Goal: Obtain resource: Download file/media

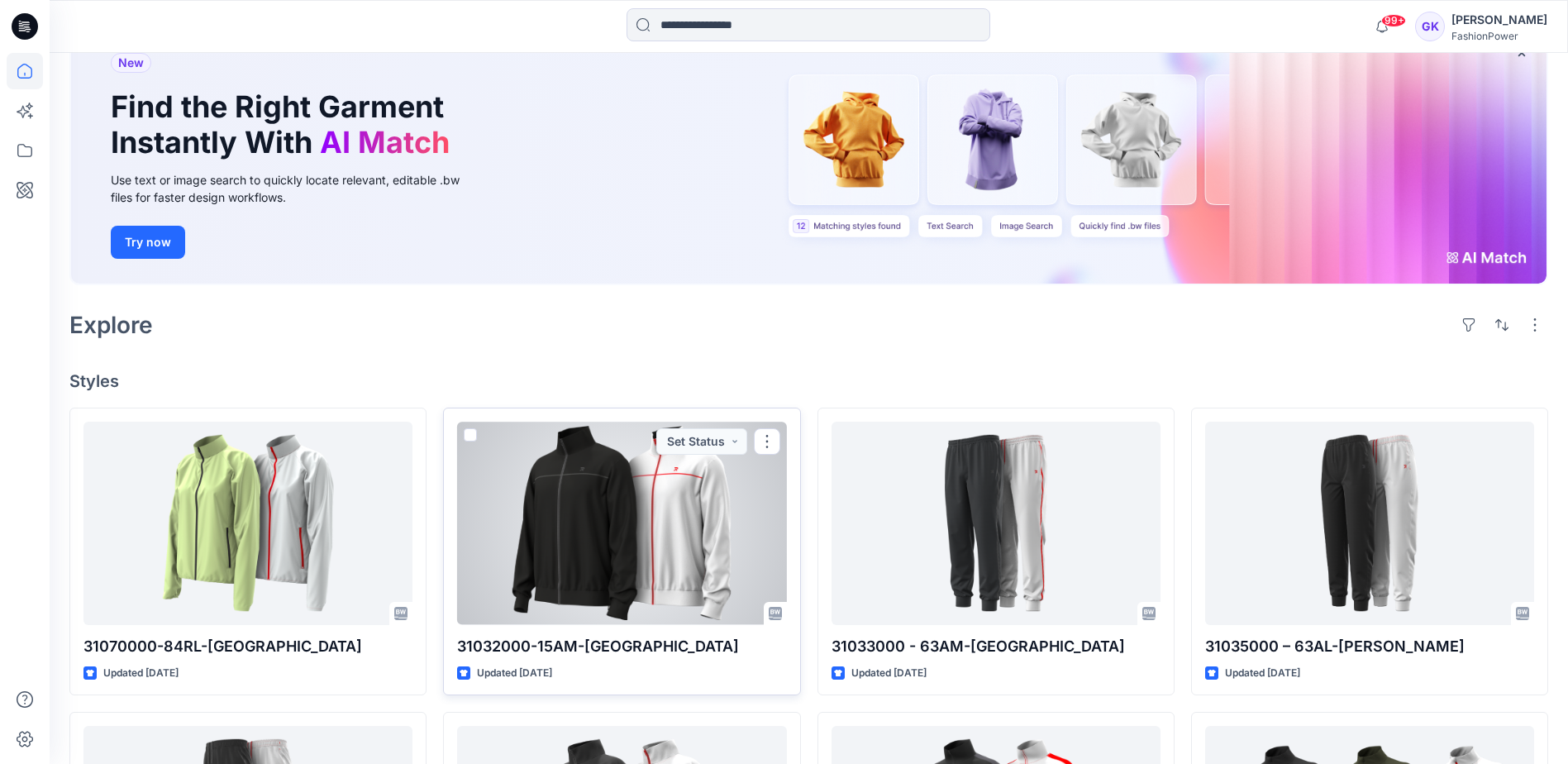
scroll to position [330, 0]
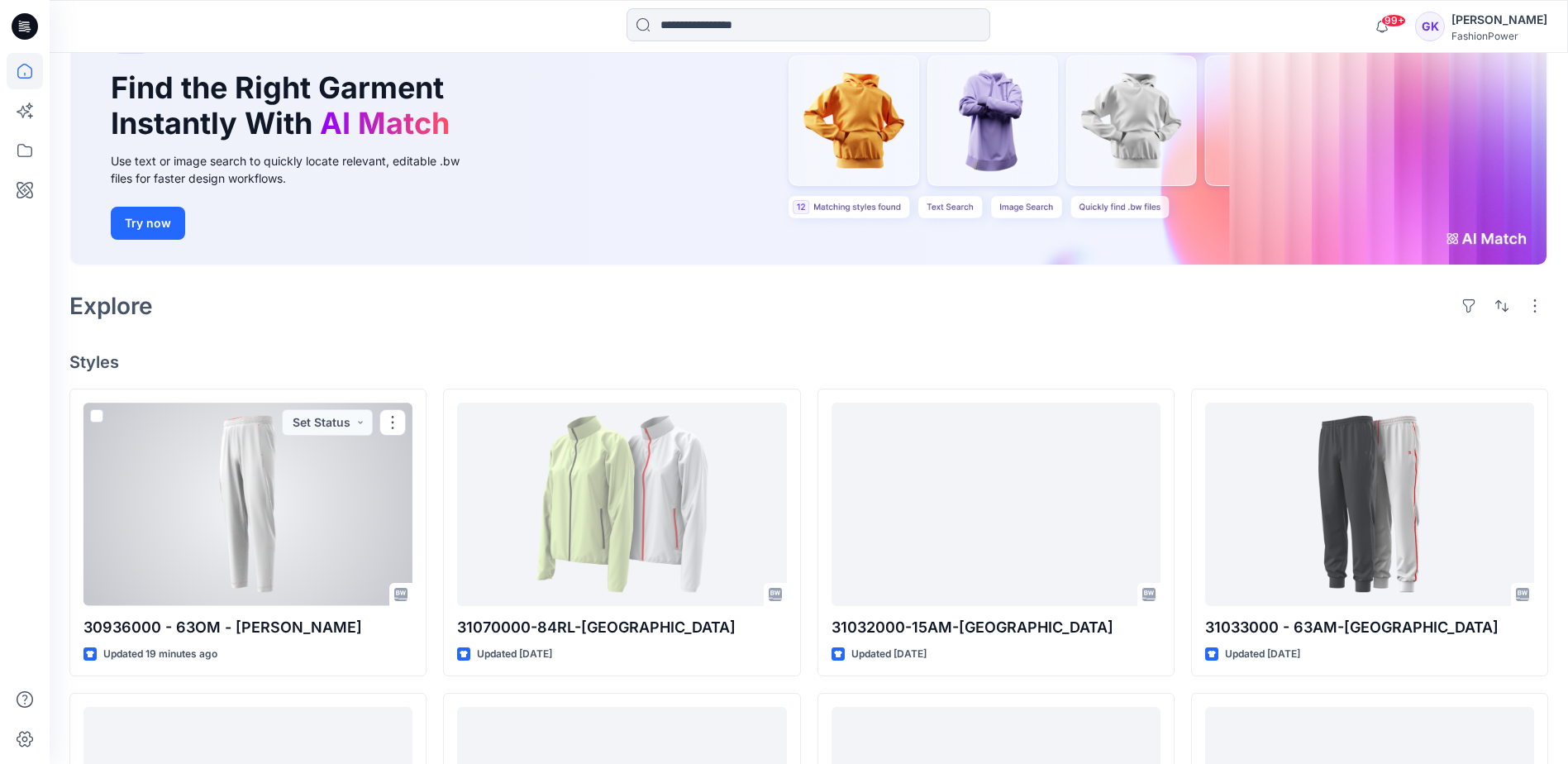
scroll to position [165, 0]
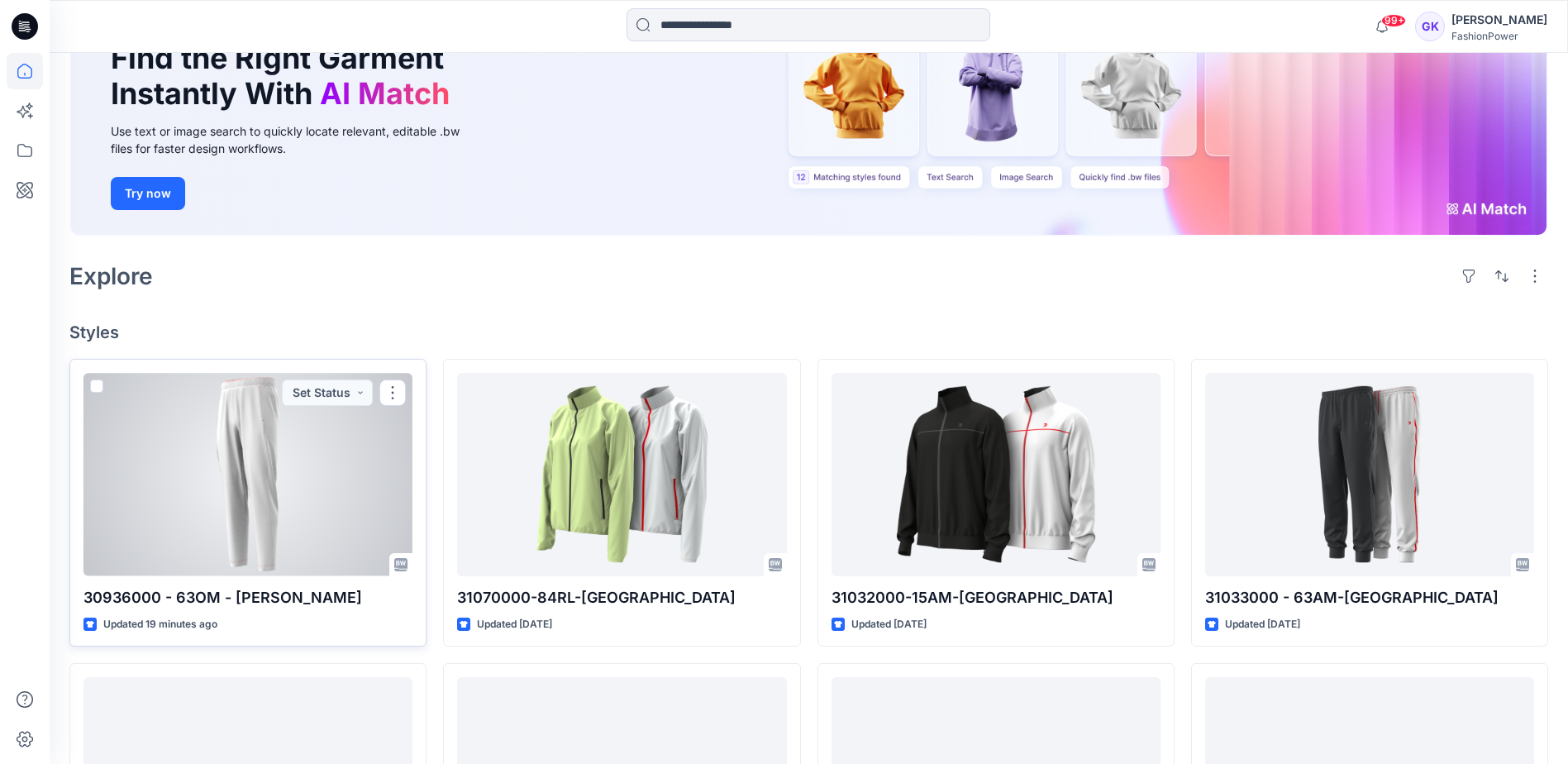
click at [301, 485] on div at bounding box center [248, 473] width 329 height 203
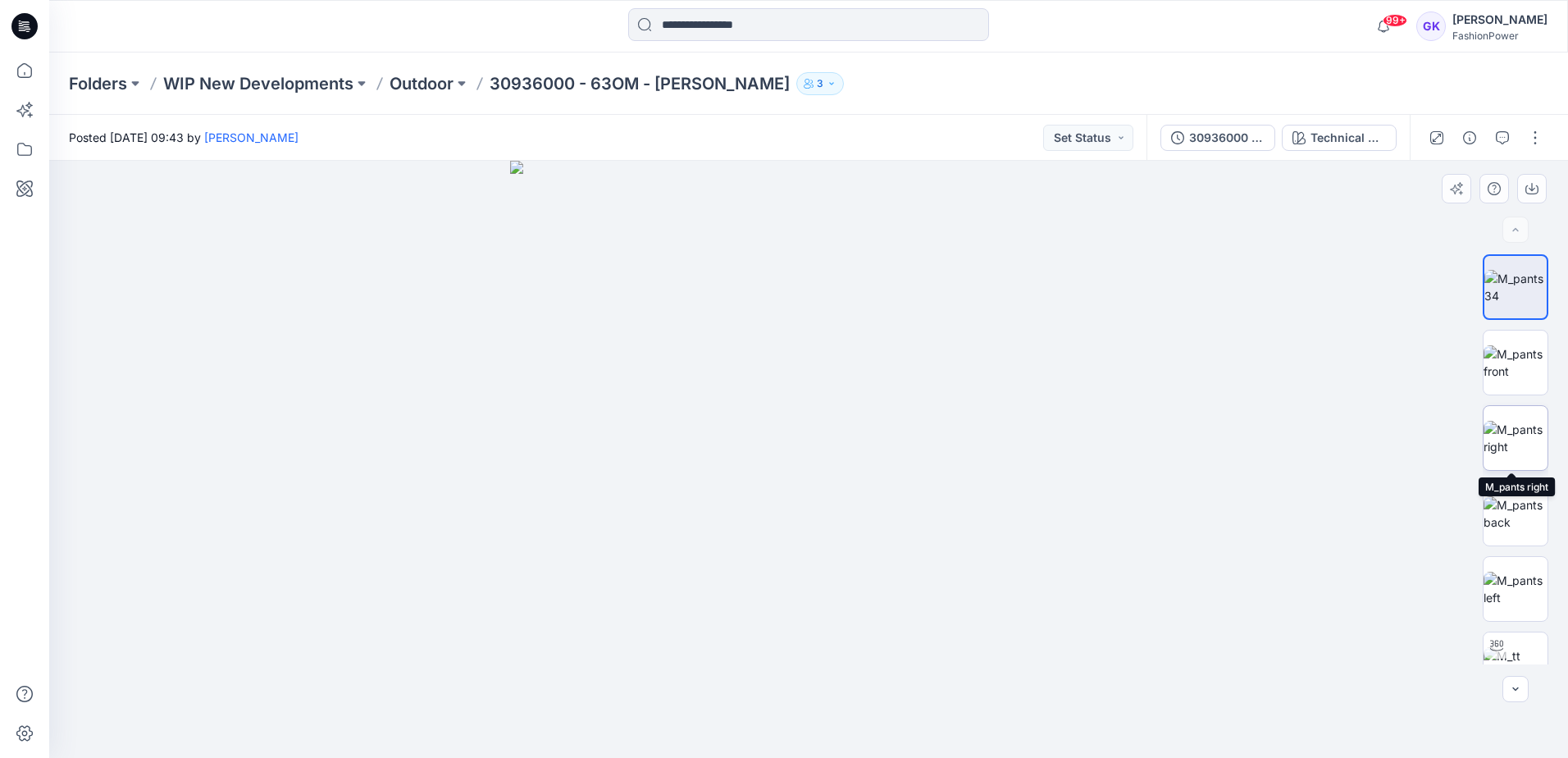
click at [1512, 441] on img at bounding box center [1515, 438] width 64 height 35
click at [1514, 348] on img at bounding box center [1515, 362] width 64 height 35
click at [1513, 300] on img at bounding box center [1515, 288] width 64 height 35
click at [1517, 364] on img at bounding box center [1515, 362] width 64 height 35
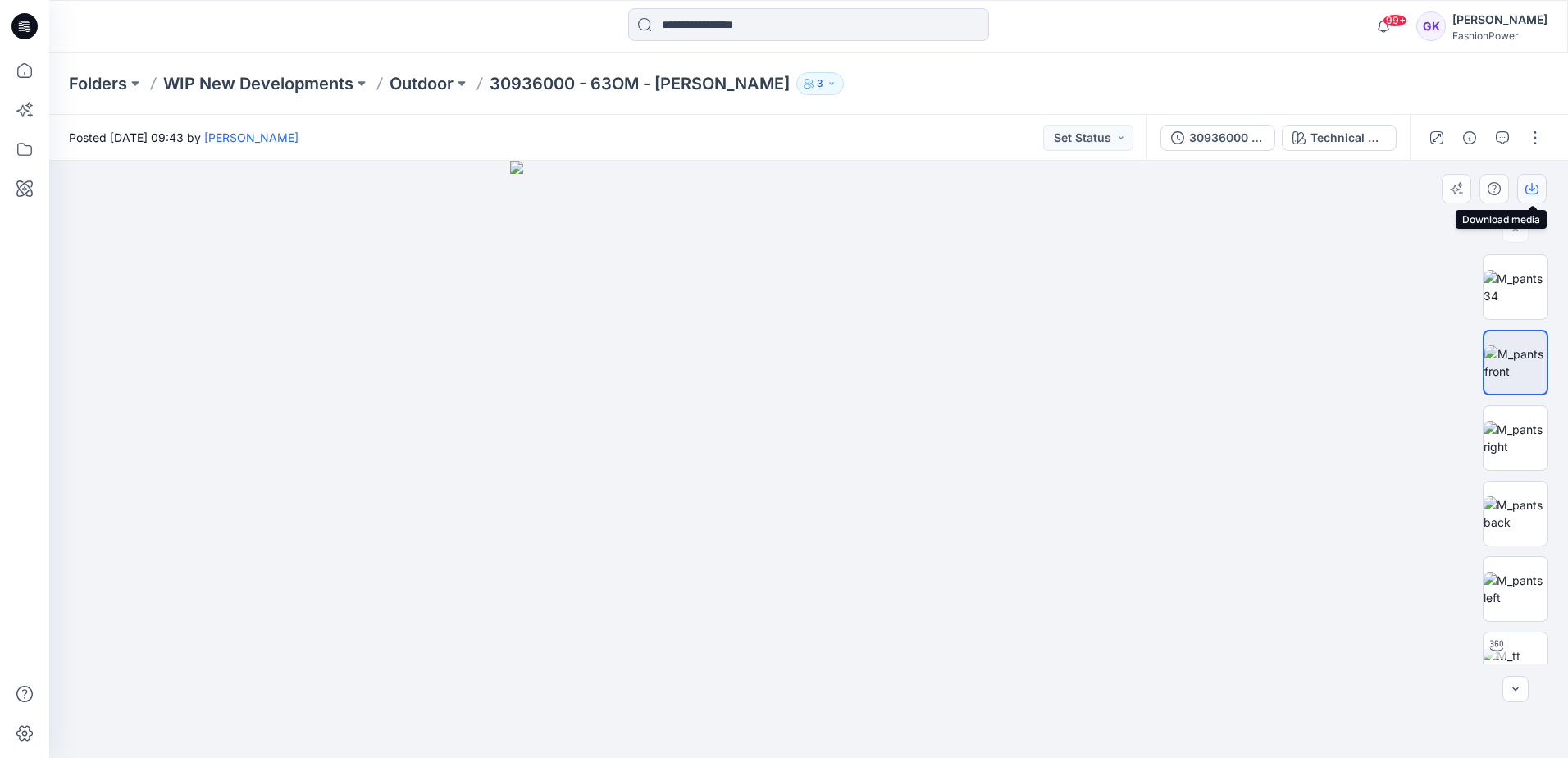
click at [1537, 186] on icon "button" at bounding box center [1531, 190] width 13 height 9
click at [1504, 518] on img at bounding box center [1515, 513] width 64 height 35
click at [1527, 191] on icon "button" at bounding box center [1531, 188] width 13 height 13
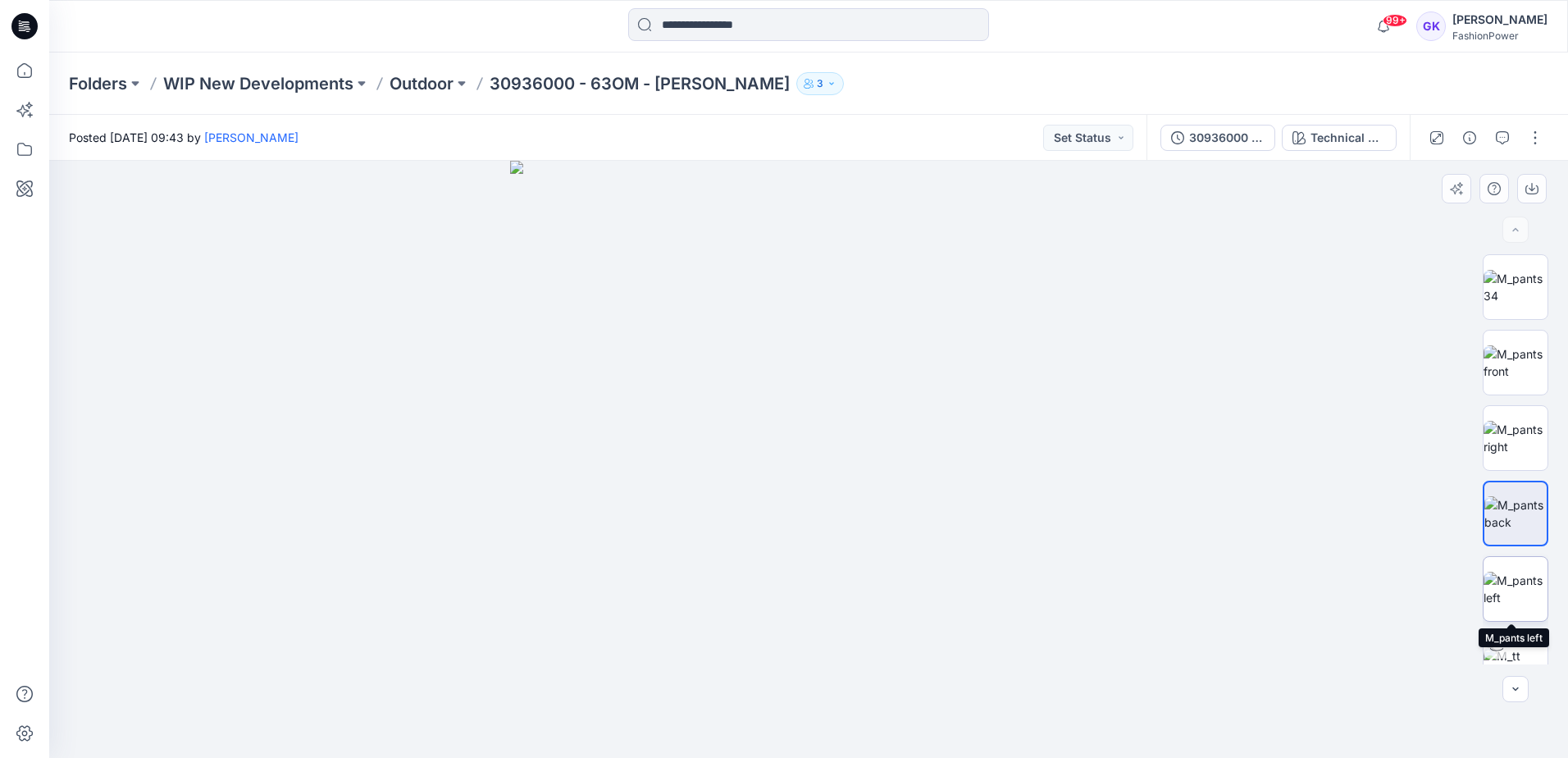
click at [1517, 595] on img at bounding box center [1515, 589] width 64 height 35
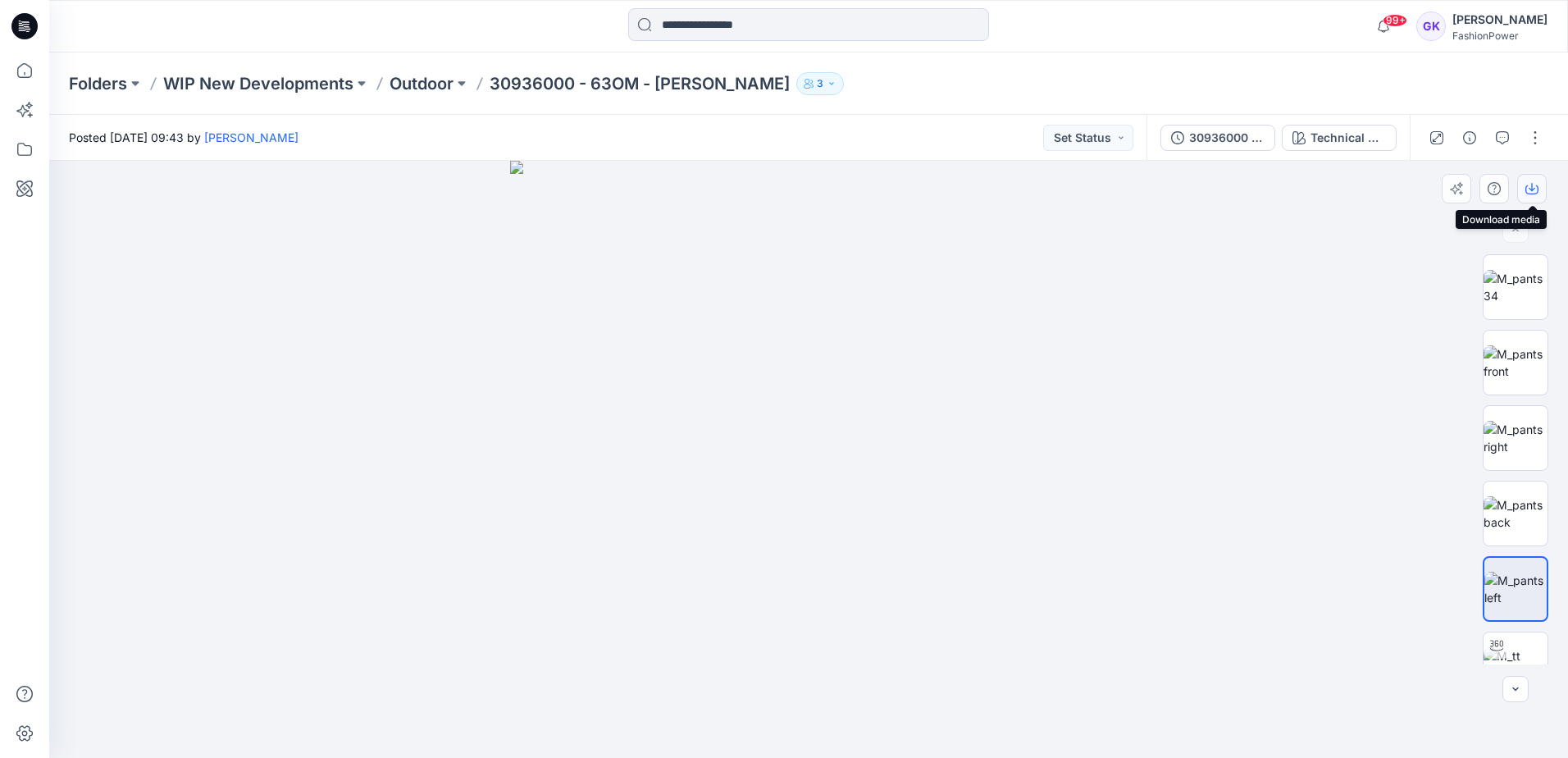
click at [1530, 186] on icon "button" at bounding box center [1531, 188] width 13 height 13
click at [1510, 372] on img at bounding box center [1515, 362] width 64 height 35
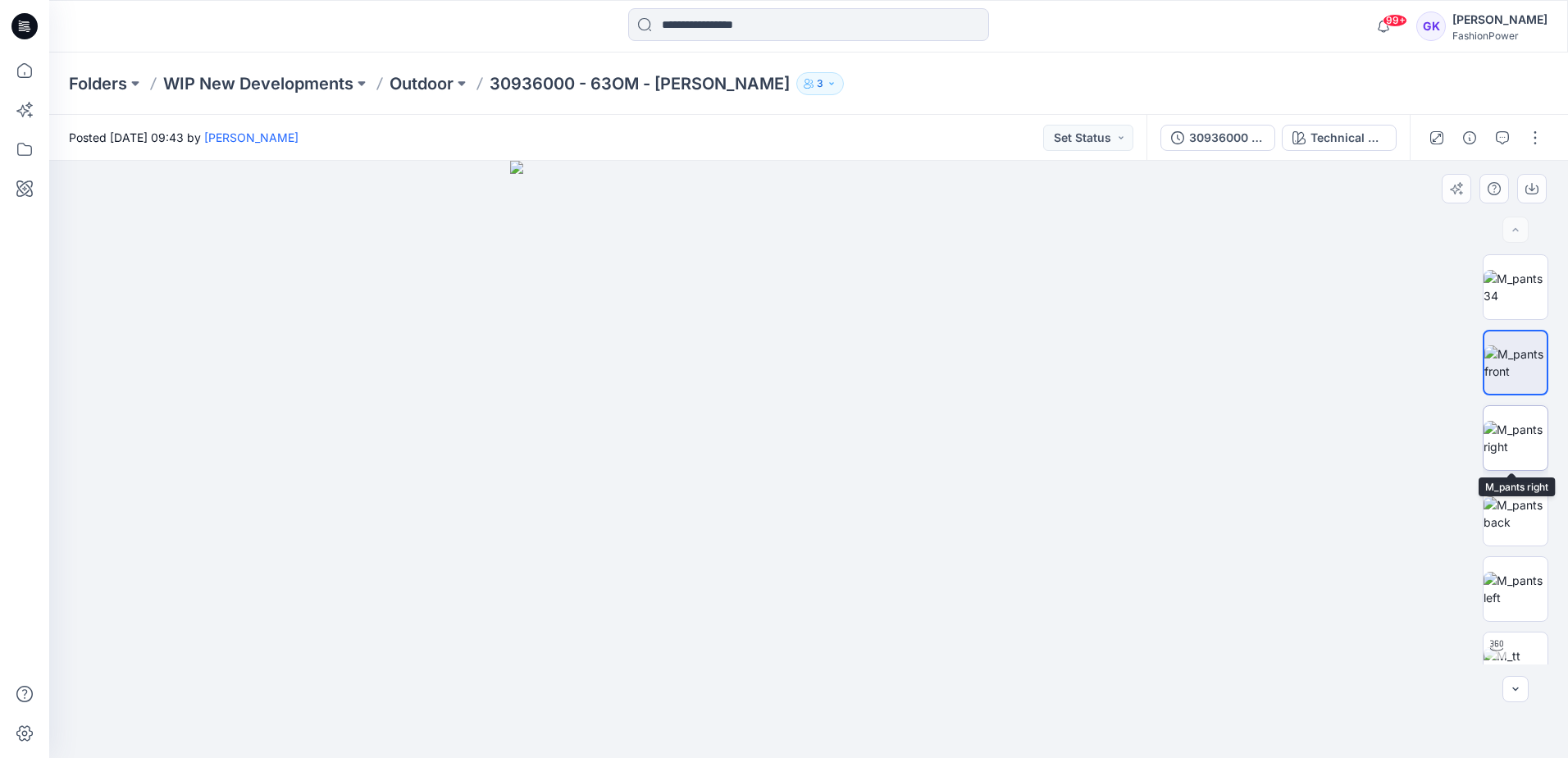
click at [1507, 427] on img at bounding box center [1515, 438] width 64 height 35
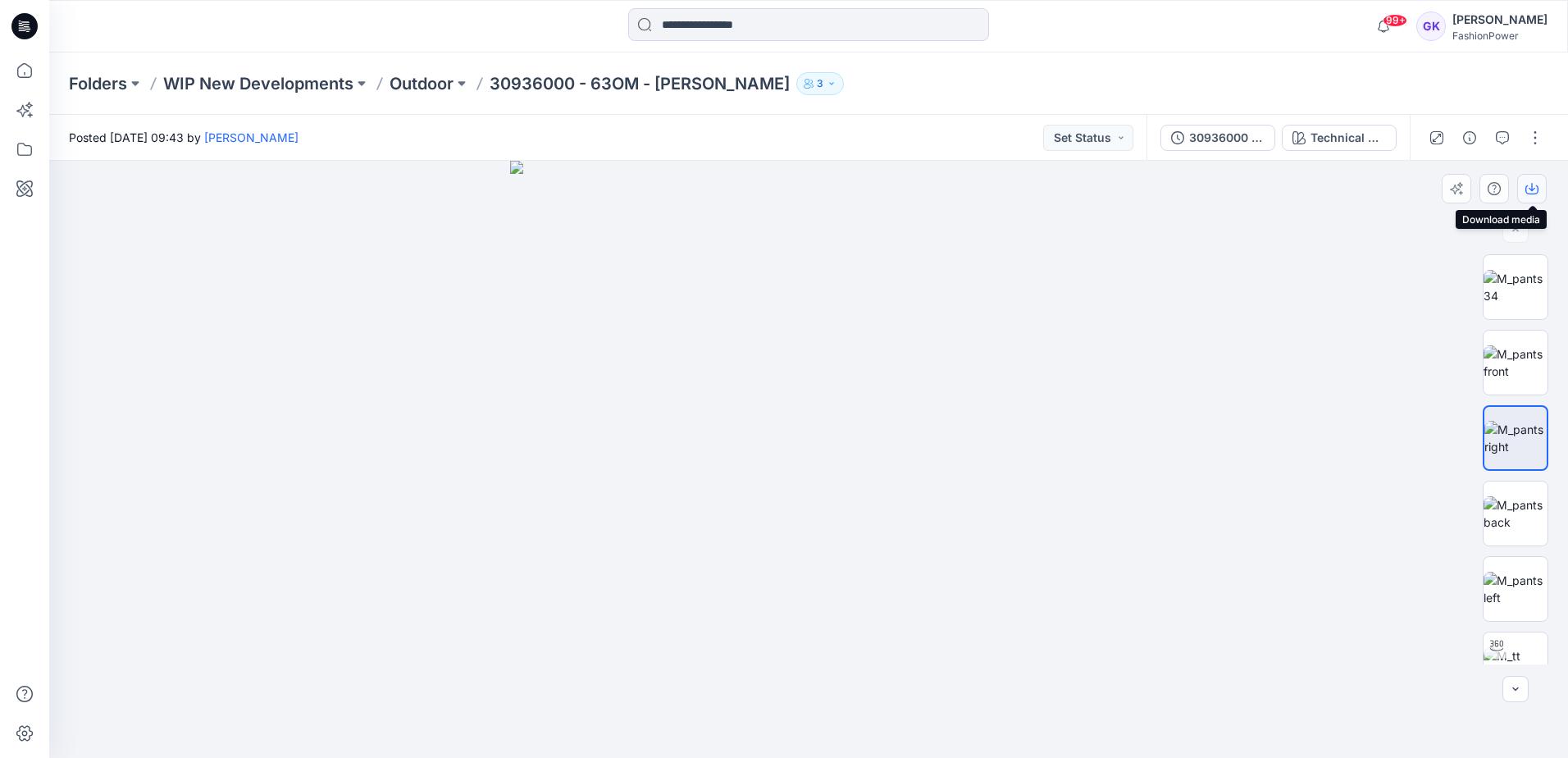
click at [1527, 185] on icon "button" at bounding box center [1531, 188] width 13 height 13
click at [406, 87] on p "Outdoor" at bounding box center [421, 84] width 64 height 23
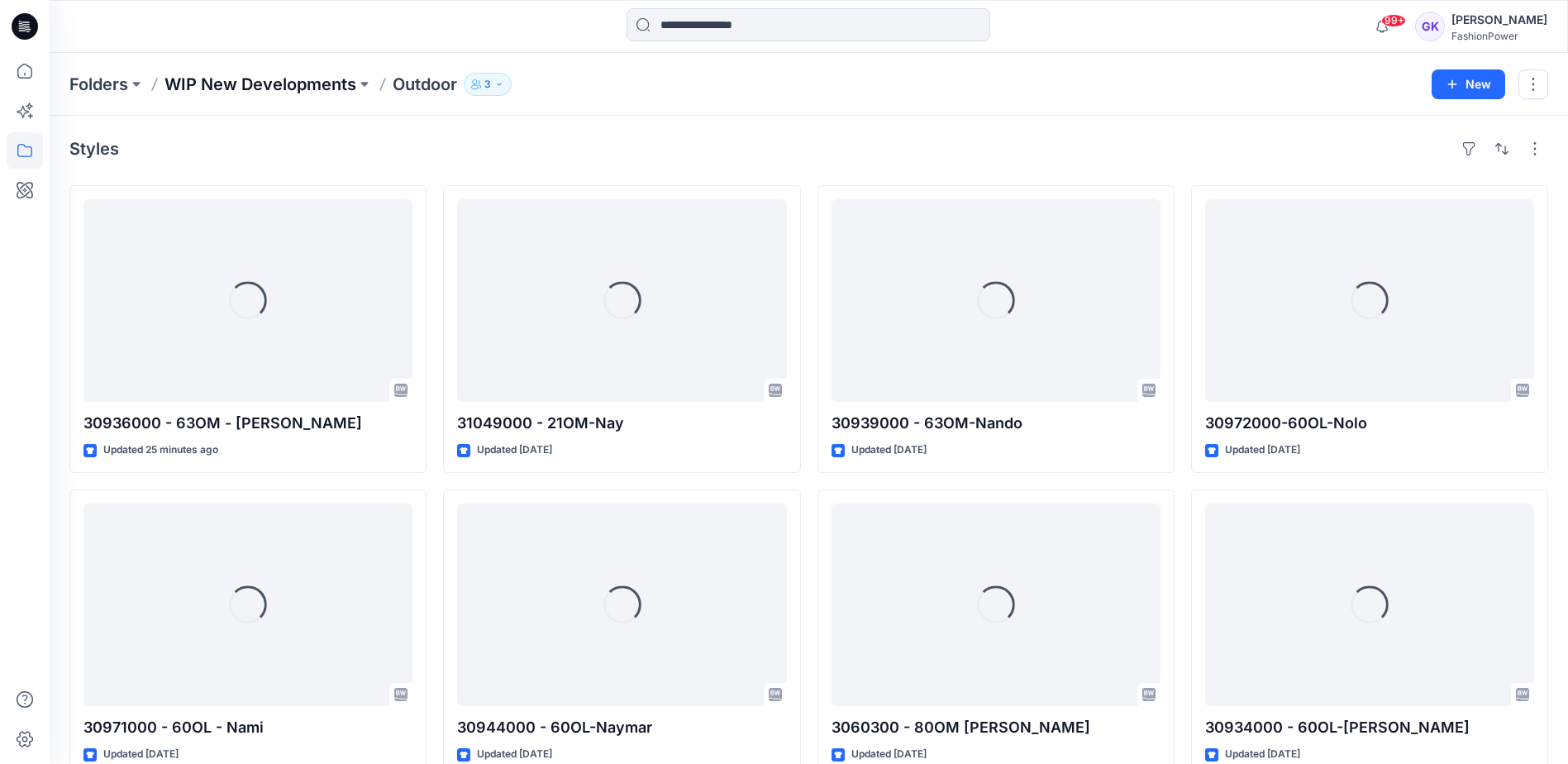
click at [277, 84] on p "WIP New Developments" at bounding box center [260, 84] width 191 height 23
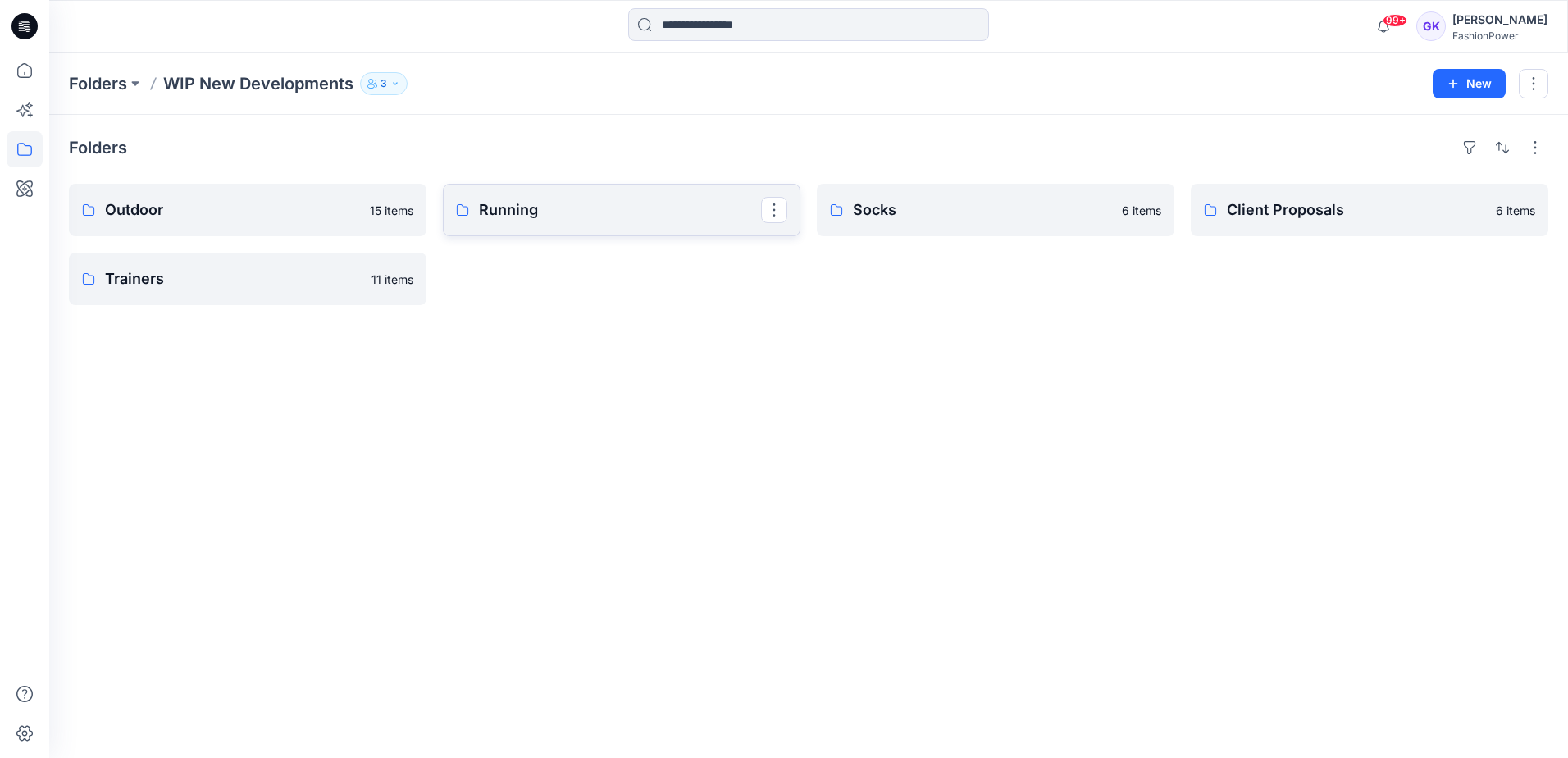
click at [605, 230] on link "Running" at bounding box center [621, 210] width 357 height 52
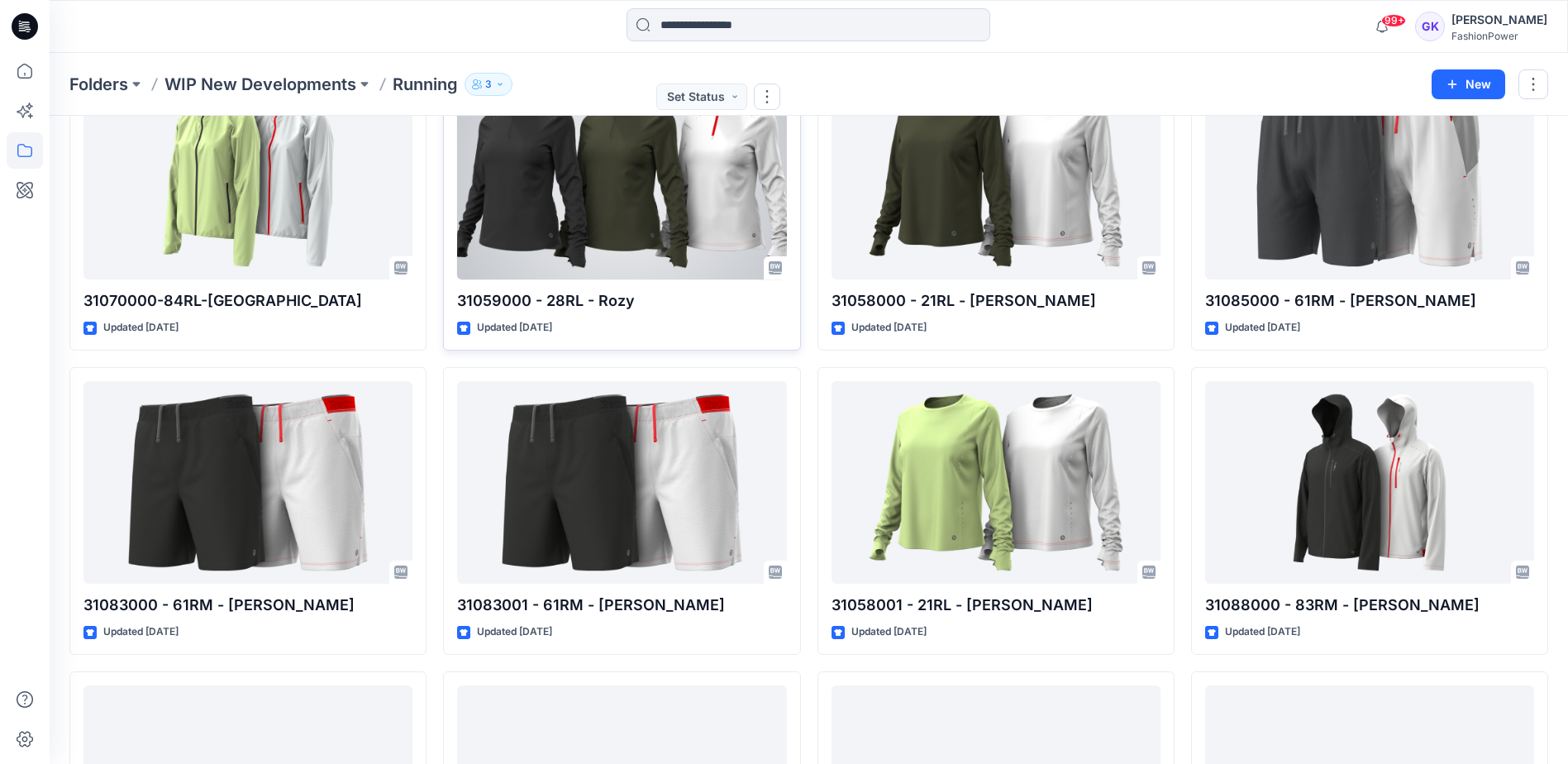
scroll to position [165, 0]
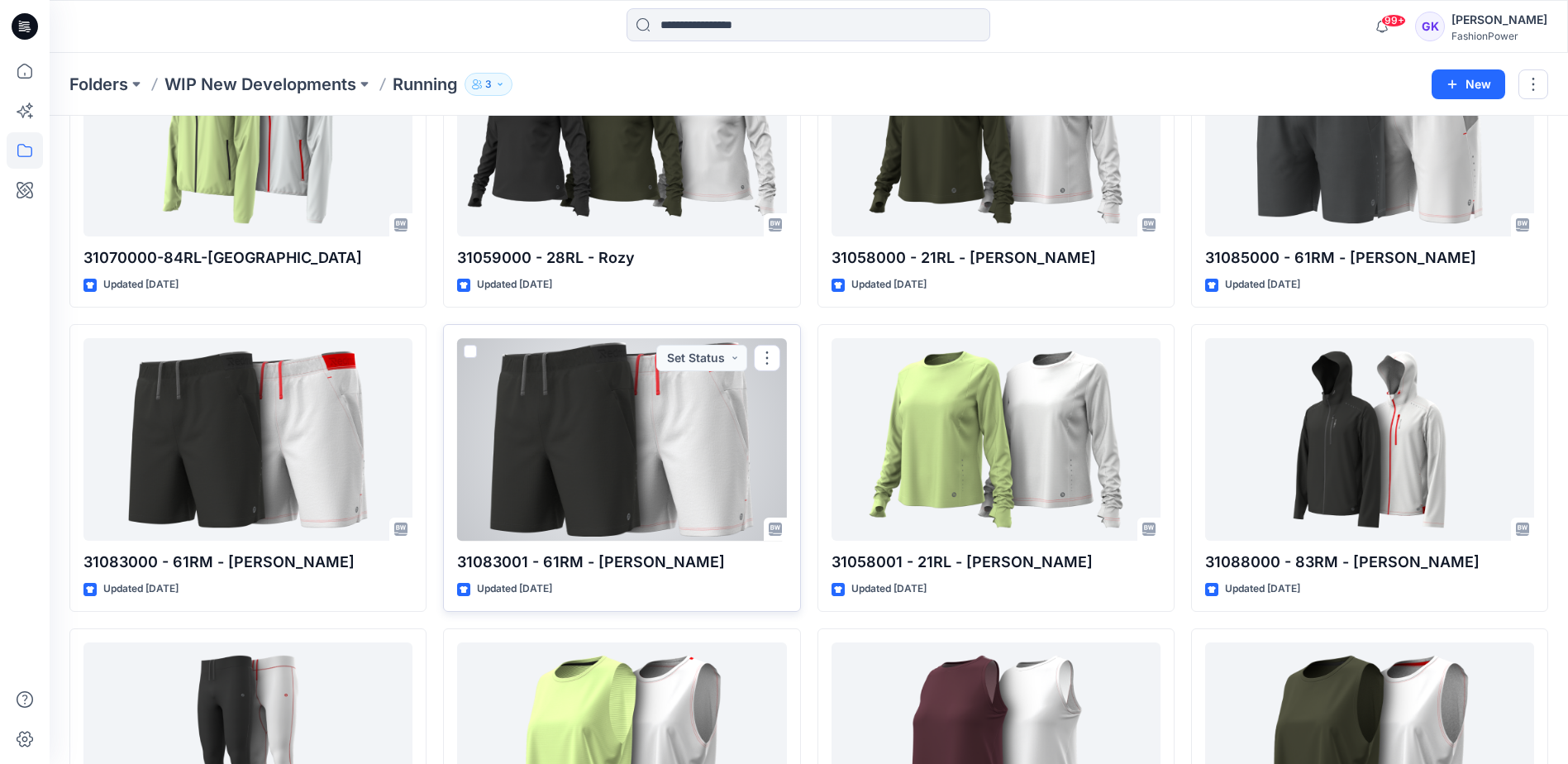
click at [482, 426] on div at bounding box center [621, 439] width 329 height 203
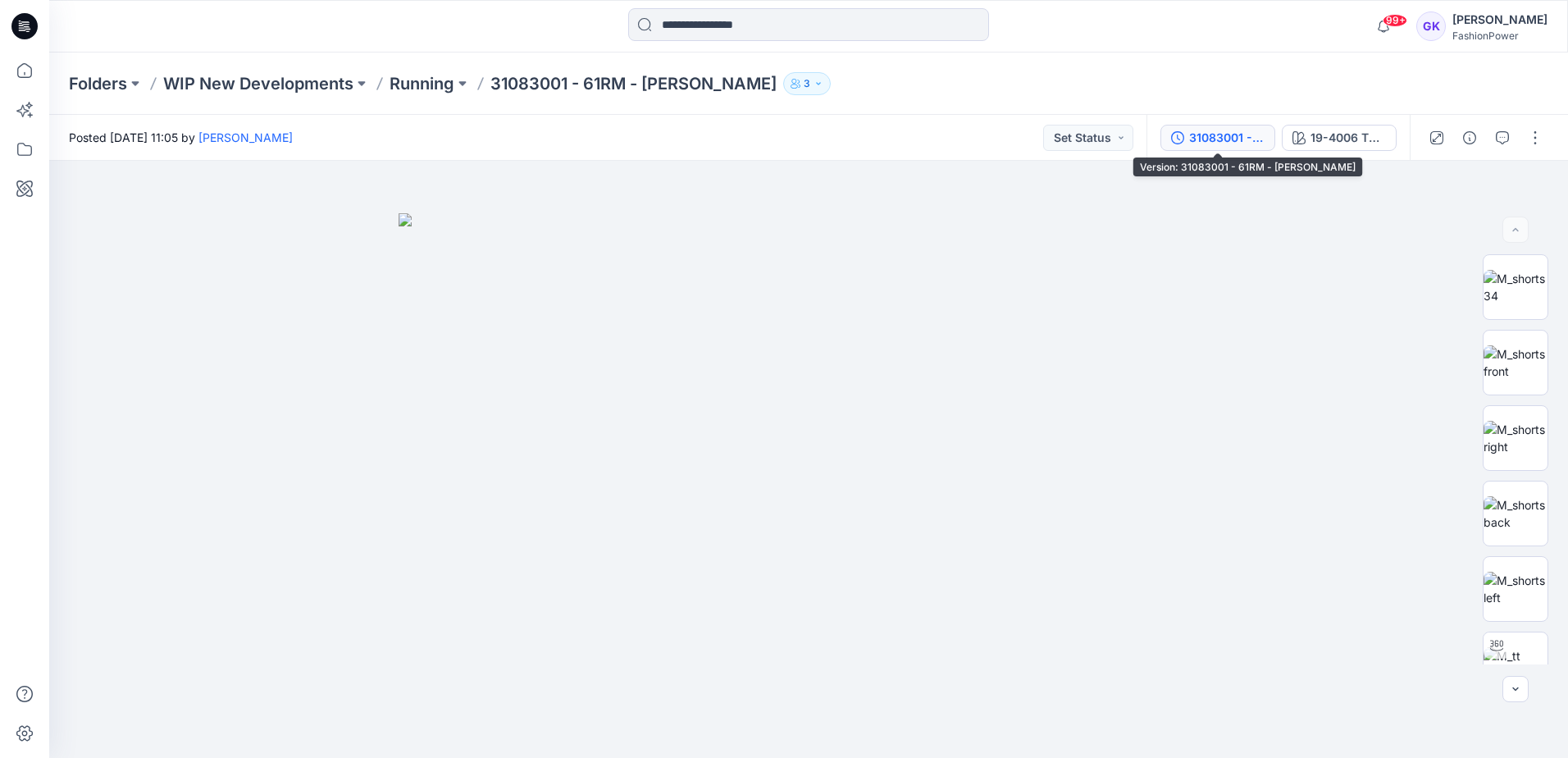
click at [1241, 139] on div "31083001 - 61RM - [PERSON_NAME]" at bounding box center [1227, 138] width 76 height 18
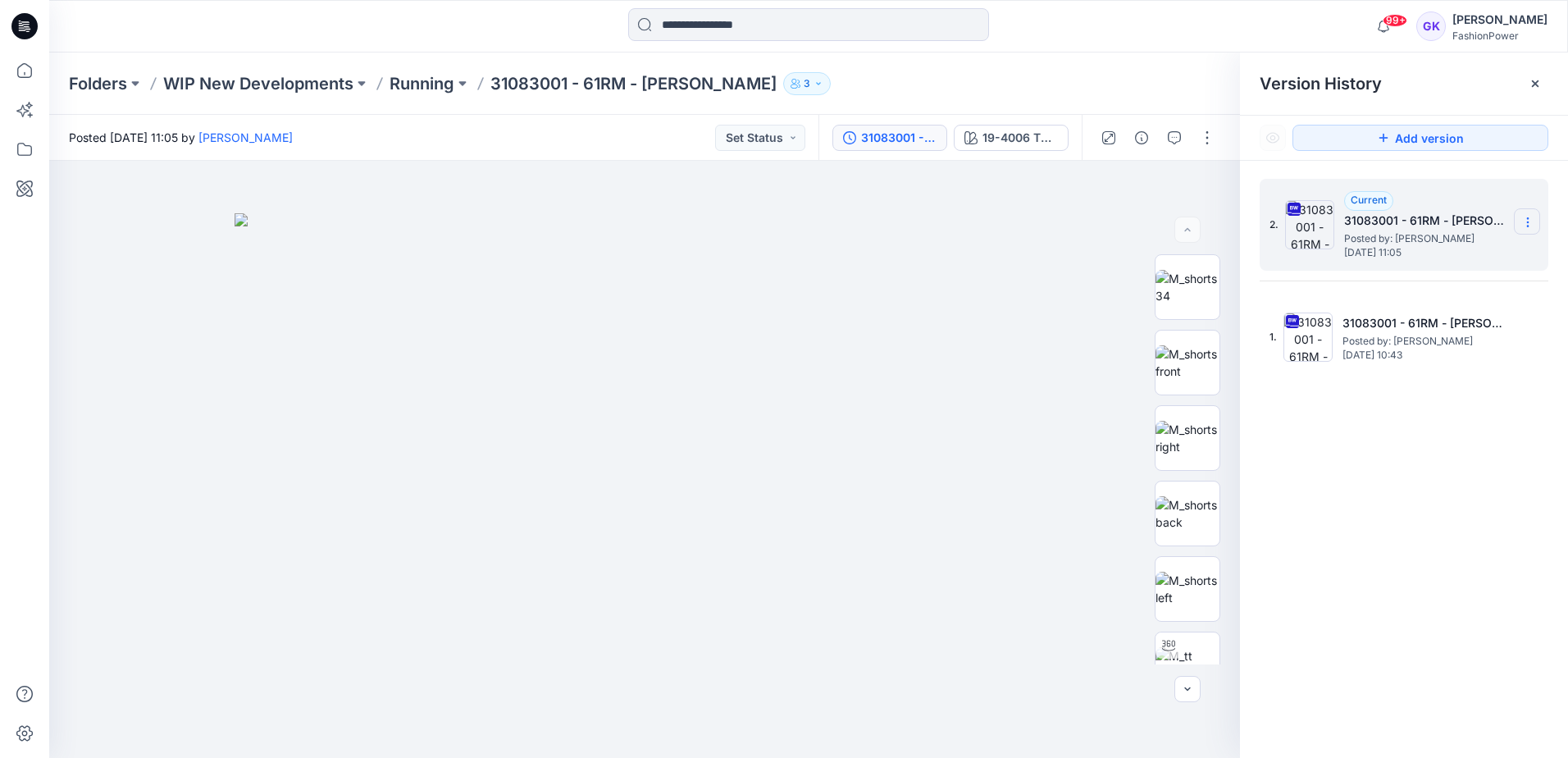
click at [1531, 221] on icon at bounding box center [1527, 222] width 13 height 13
click at [1456, 254] on span "Download Source BW File" at bounding box center [1444, 254] width 138 height 20
click at [1389, 636] on div "2. Current 31083001 - 61RM - [PERSON_NAME] Posted by: [PERSON_NAME] [DATE] 11:0…" at bounding box center [1403, 470] width 328 height 621
click at [1525, 220] on icon at bounding box center [1527, 222] width 13 height 13
click at [1434, 254] on span "Download Source BW File" at bounding box center [1444, 254] width 138 height 20
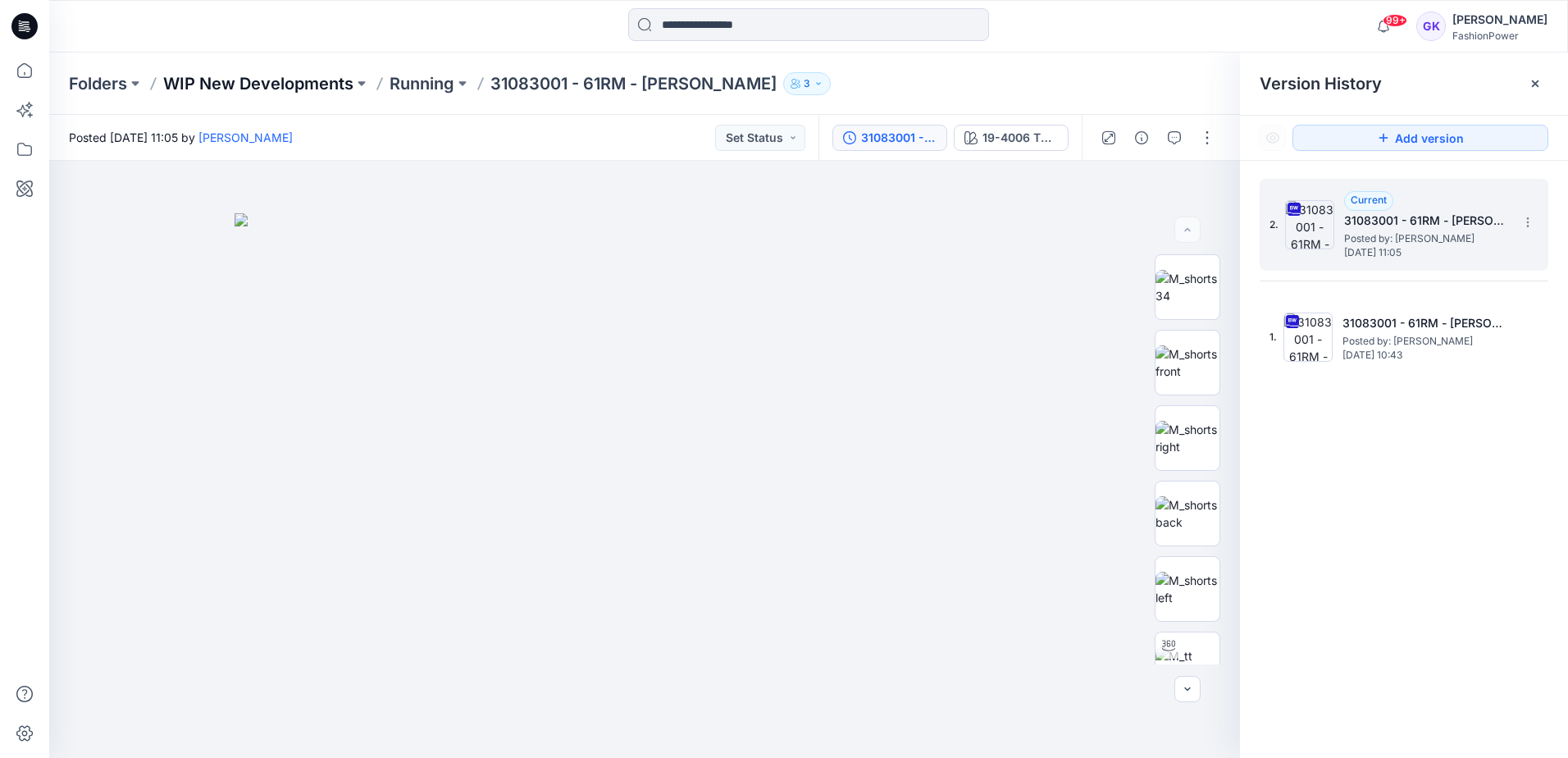
click at [264, 81] on p "WIP New Developments" at bounding box center [258, 84] width 190 height 23
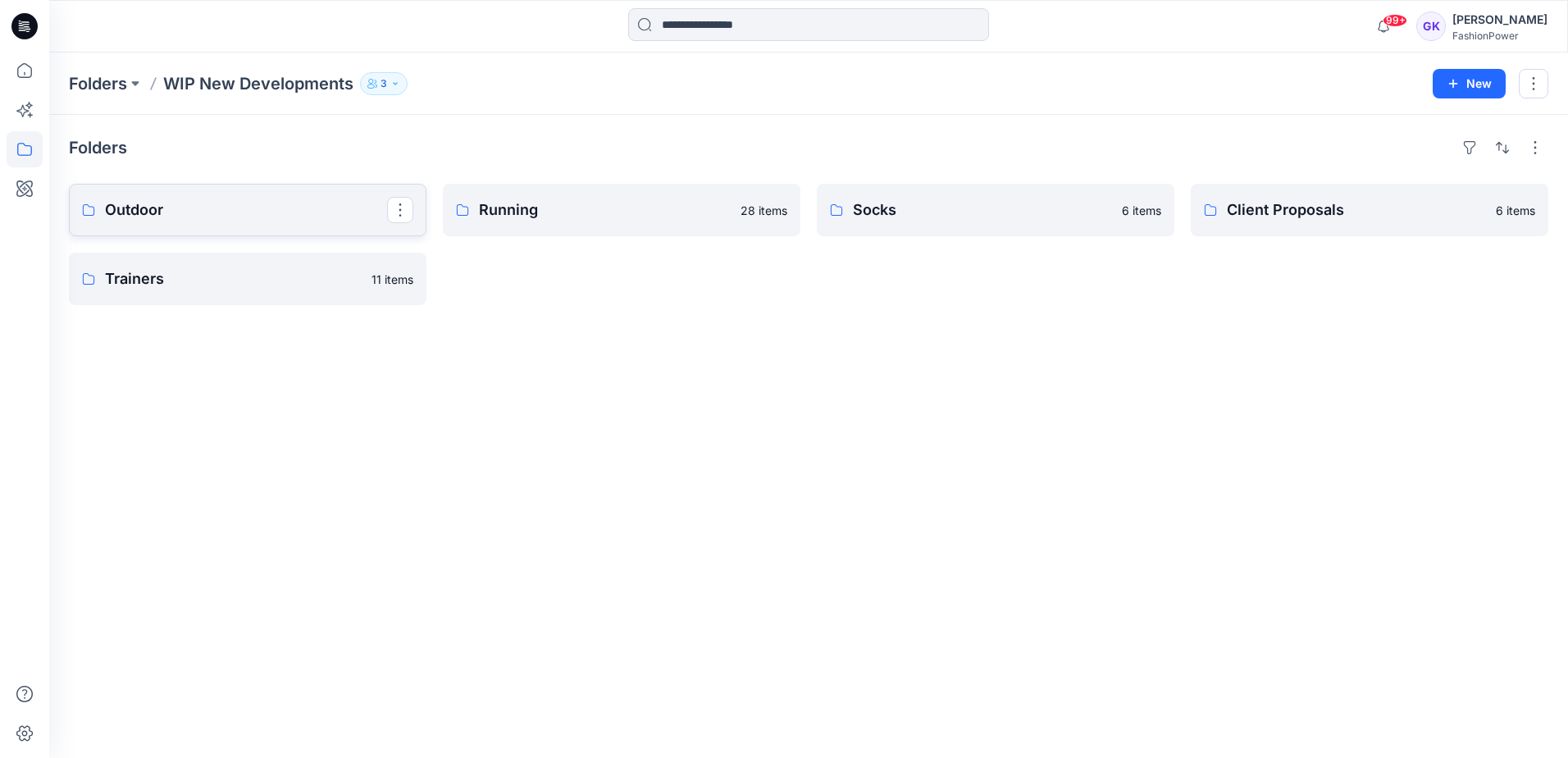
click at [149, 204] on p "Outdoor" at bounding box center [246, 210] width 282 height 23
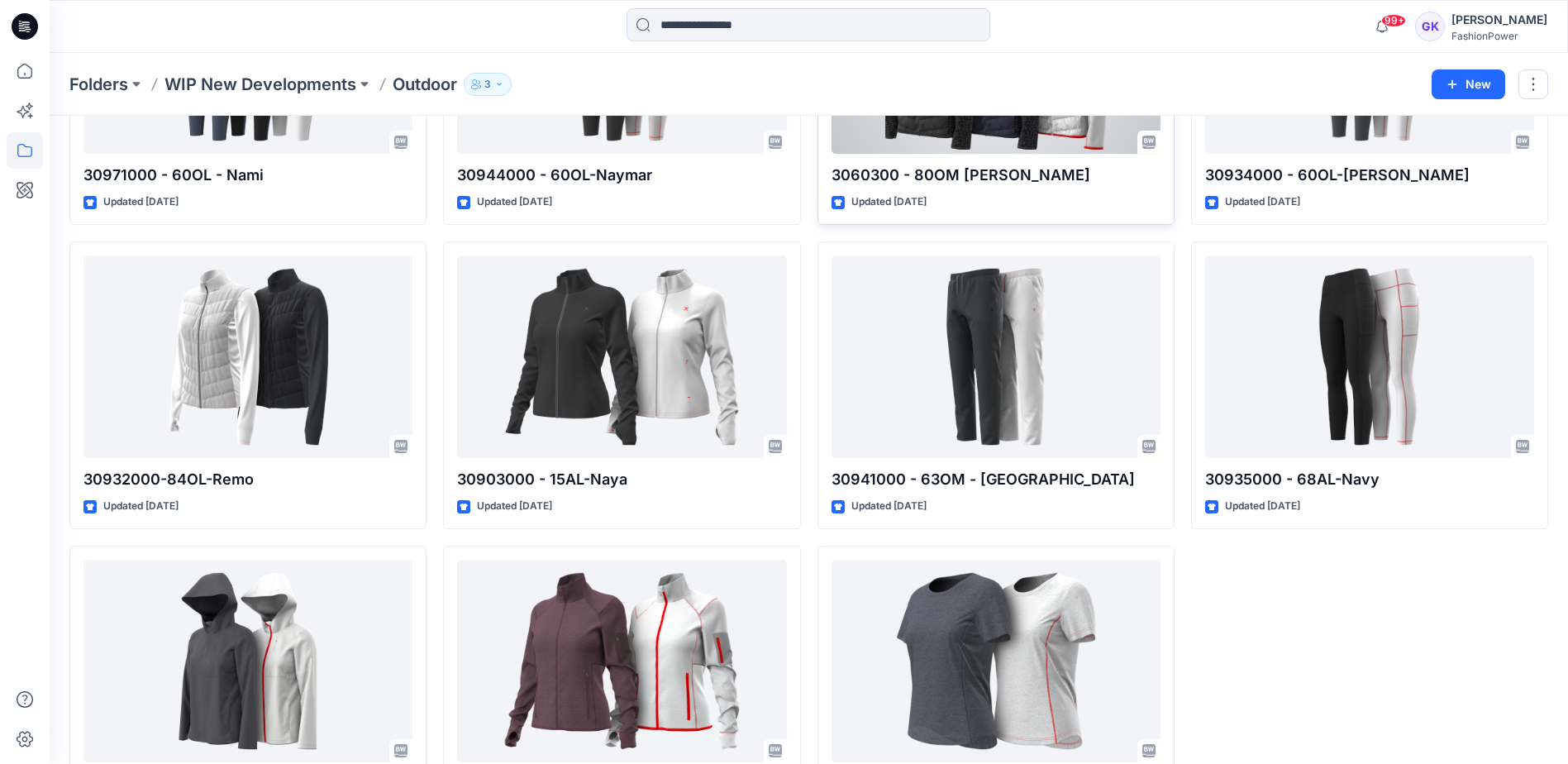
scroll to position [641, 0]
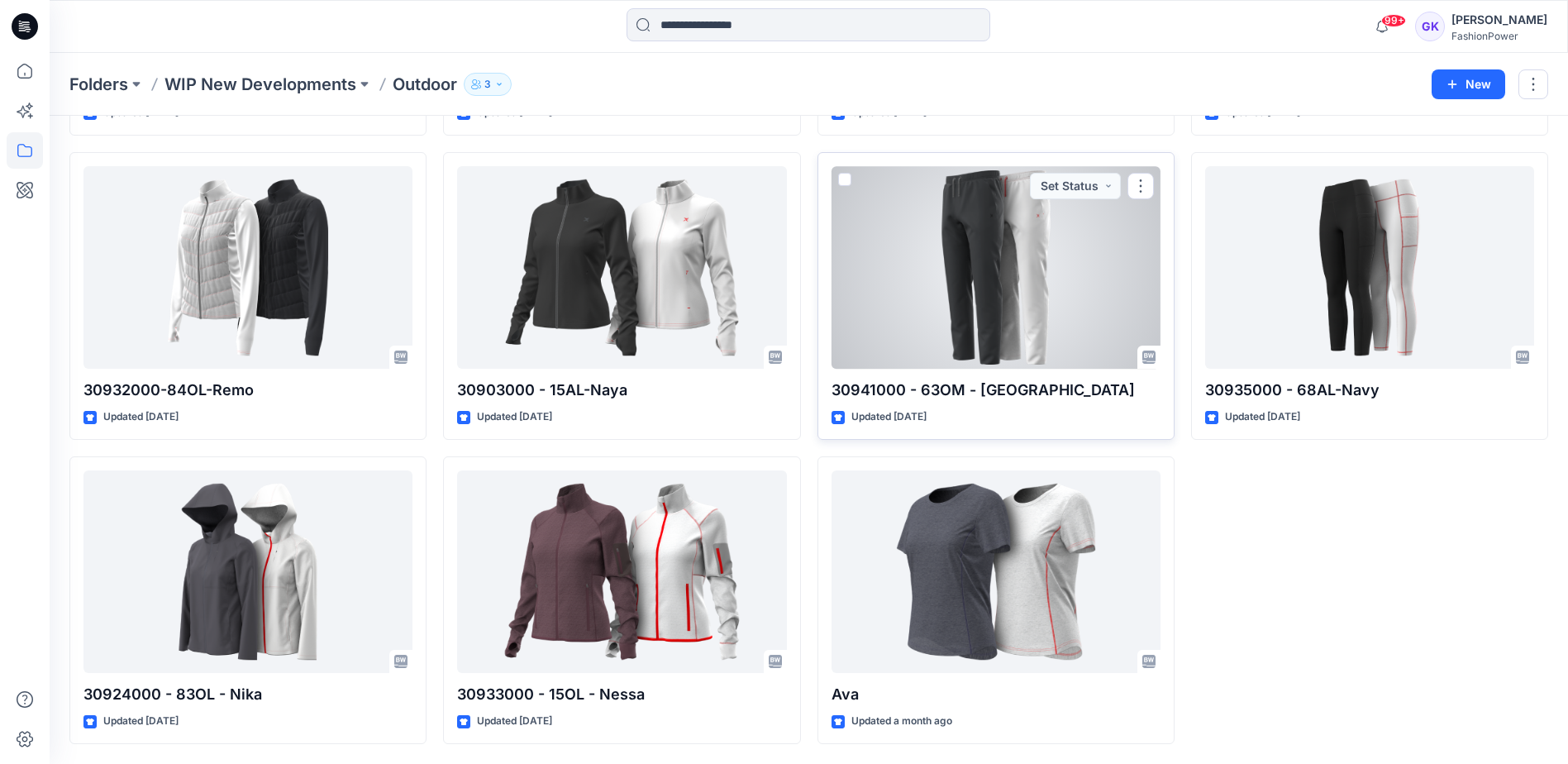
click at [994, 244] on div at bounding box center [996, 267] width 329 height 203
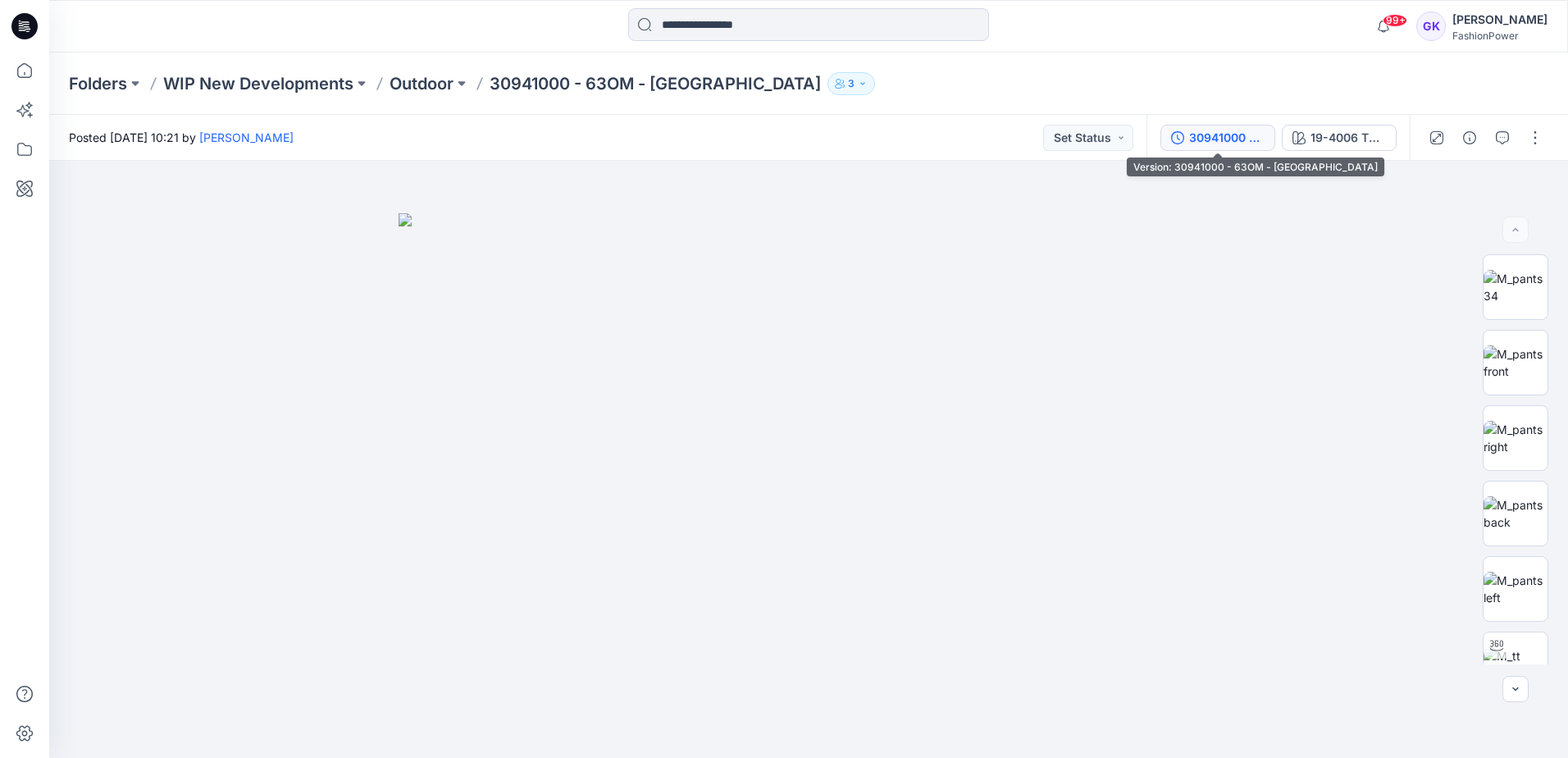
click at [1222, 141] on div "30941000 - 63OM - [GEOGRAPHIC_DATA]" at bounding box center [1227, 138] width 76 height 18
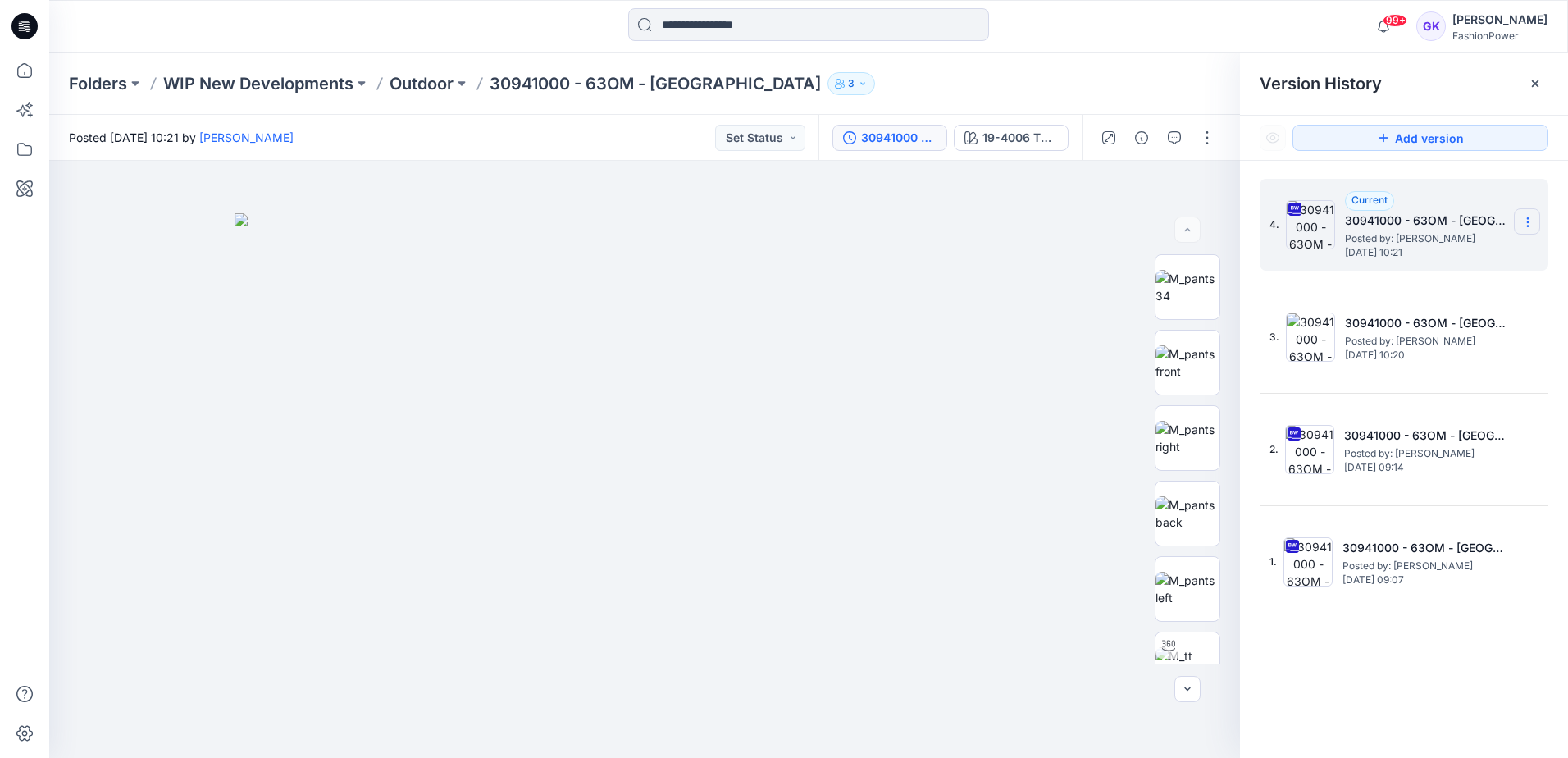
click at [1520, 217] on section at bounding box center [1526, 221] width 26 height 26
click at [1427, 250] on span "Download Source BW File" at bounding box center [1444, 254] width 138 height 20
drag, startPoint x: 984, startPoint y: 328, endPoint x: 1009, endPoint y: 318, distance: 26.9
click at [984, 328] on img at bounding box center [644, 485] width 820 height 545
click at [1527, 220] on icon at bounding box center [1527, 222] width 13 height 13
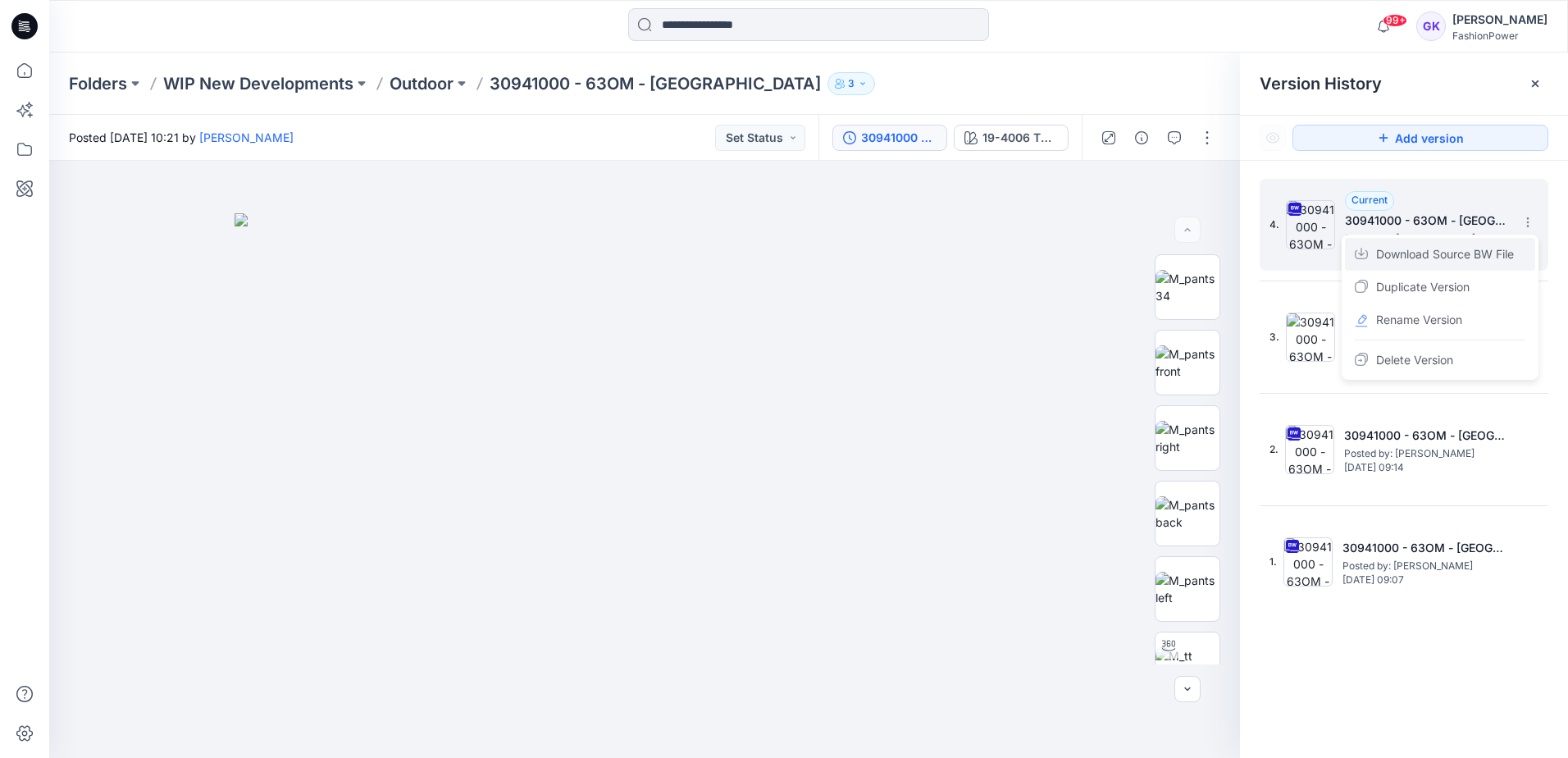
click at [1419, 258] on span "Download Source BW File" at bounding box center [1444, 254] width 138 height 20
click at [233, 85] on p "WIP New Developments" at bounding box center [258, 84] width 190 height 23
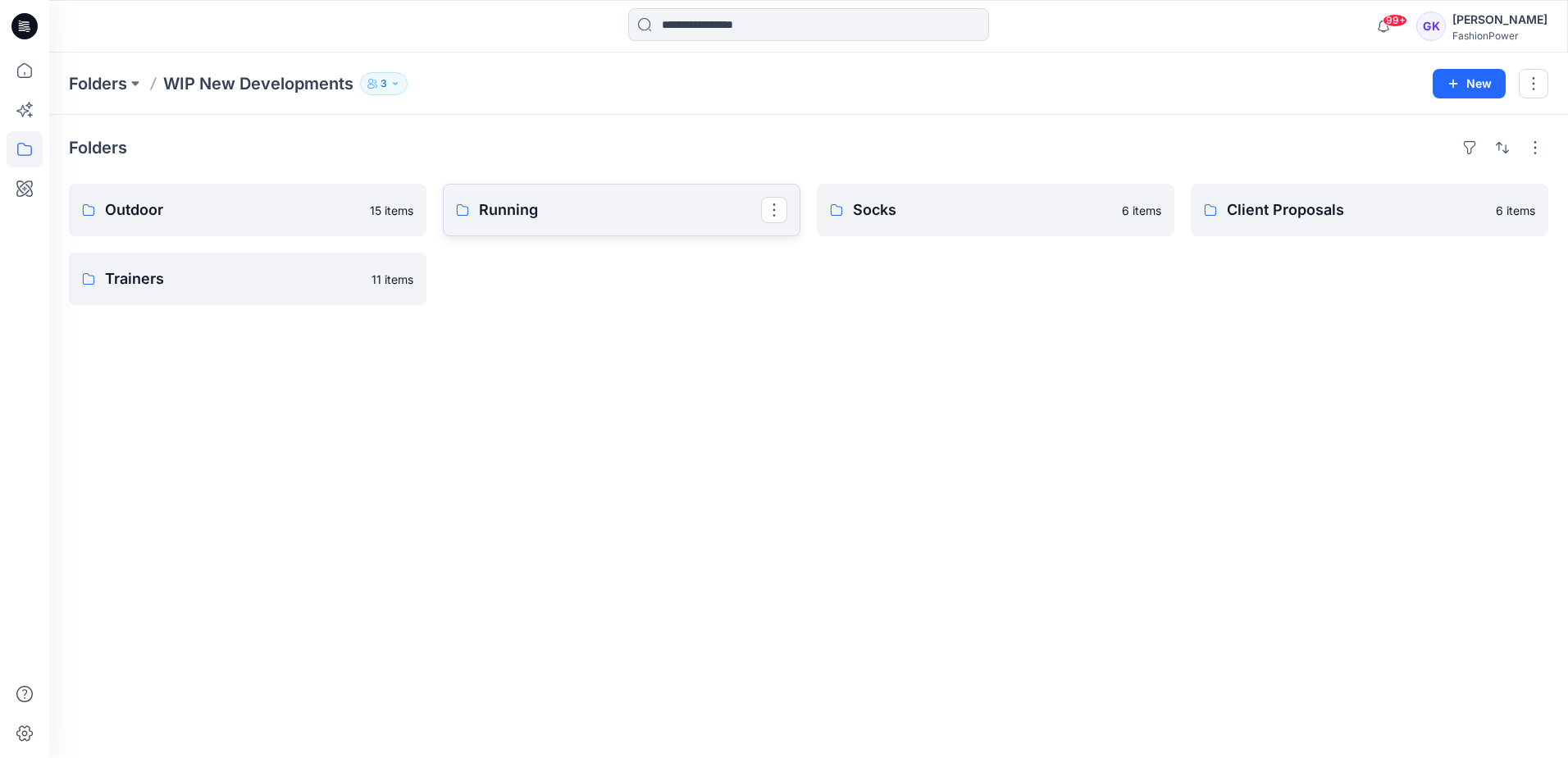
click at [551, 194] on link "Running" at bounding box center [621, 210] width 357 height 52
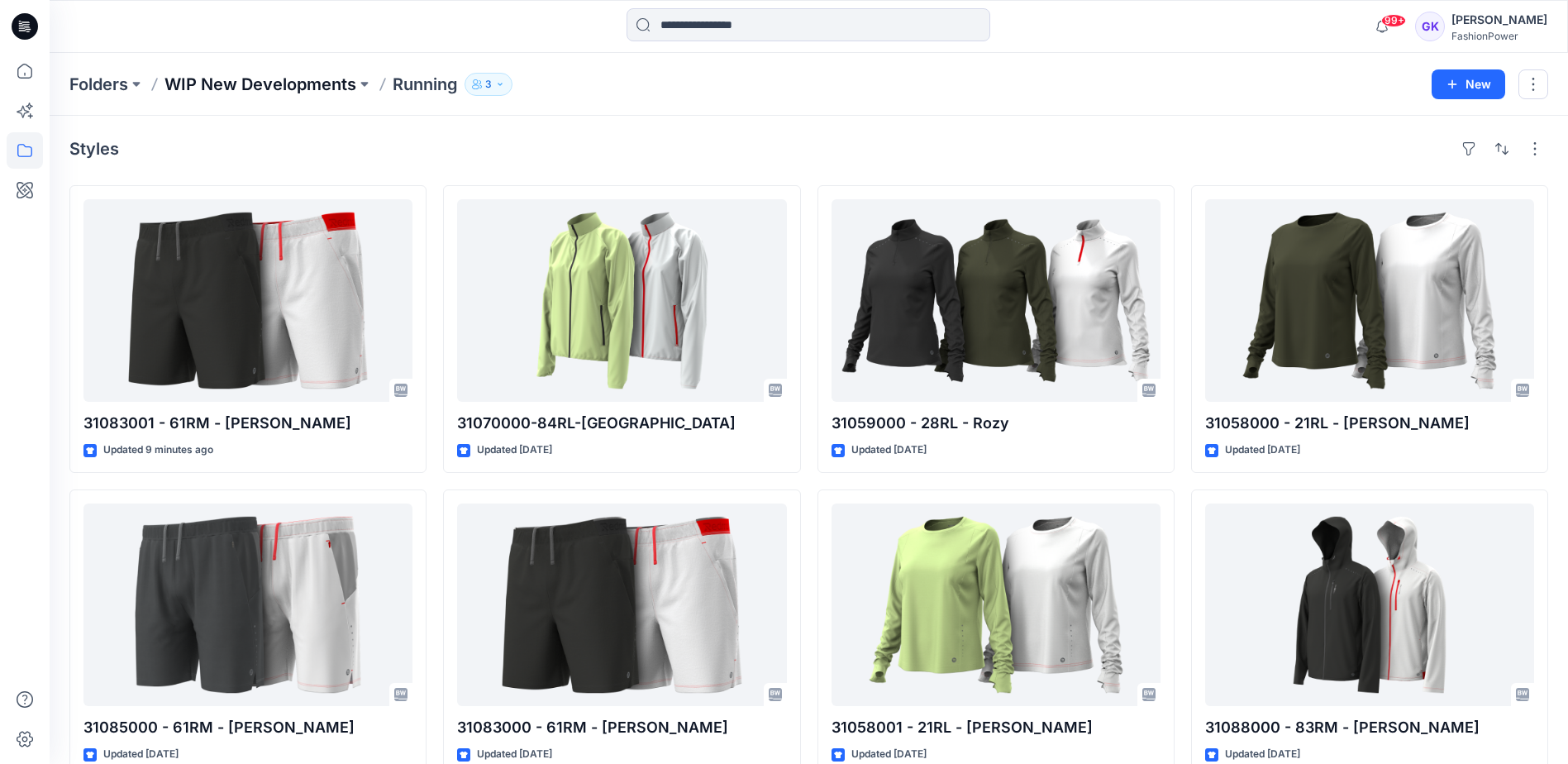
click at [266, 82] on p "WIP New Developments" at bounding box center [260, 84] width 191 height 23
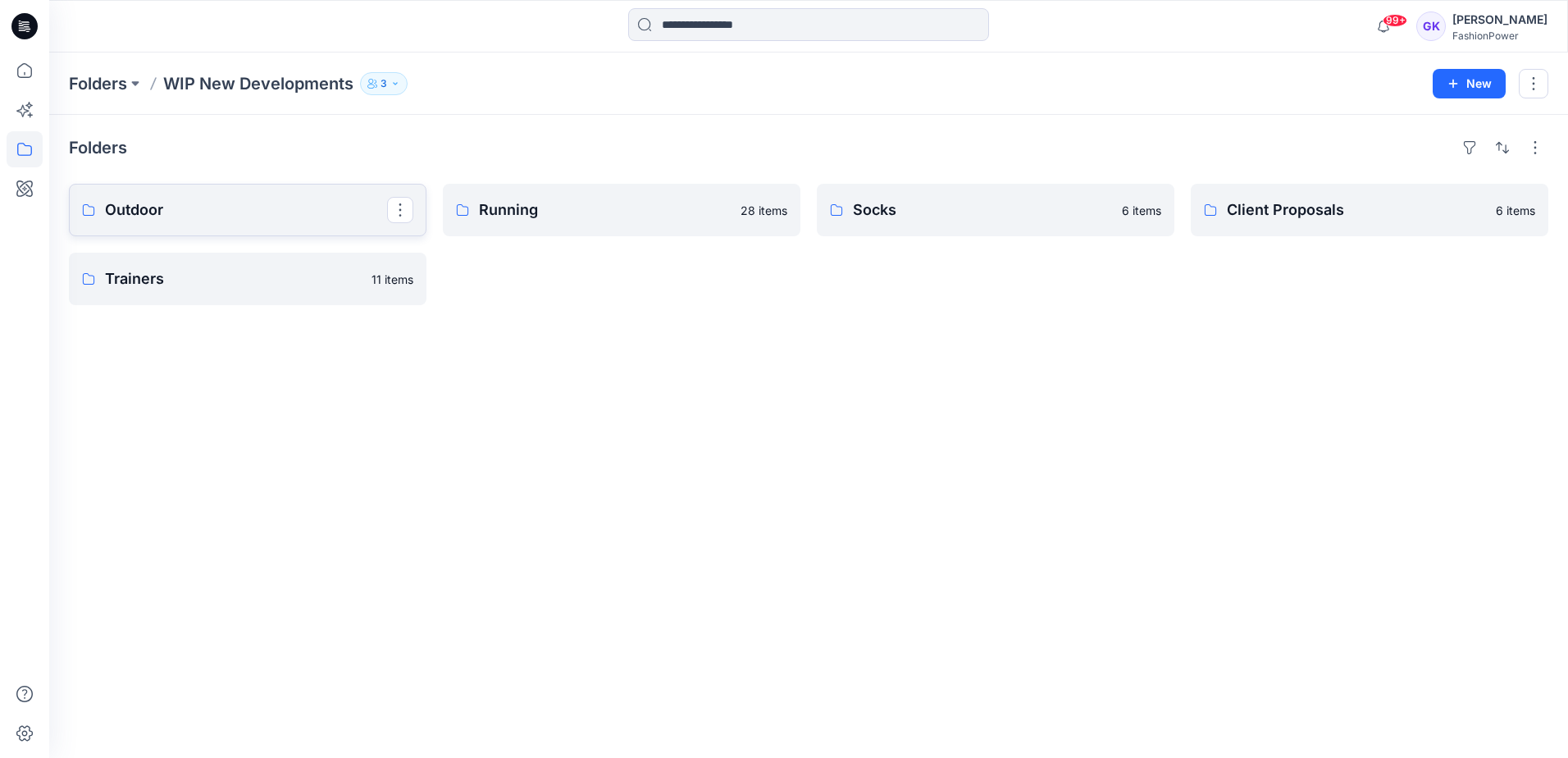
click at [227, 219] on p "Outdoor" at bounding box center [246, 210] width 282 height 23
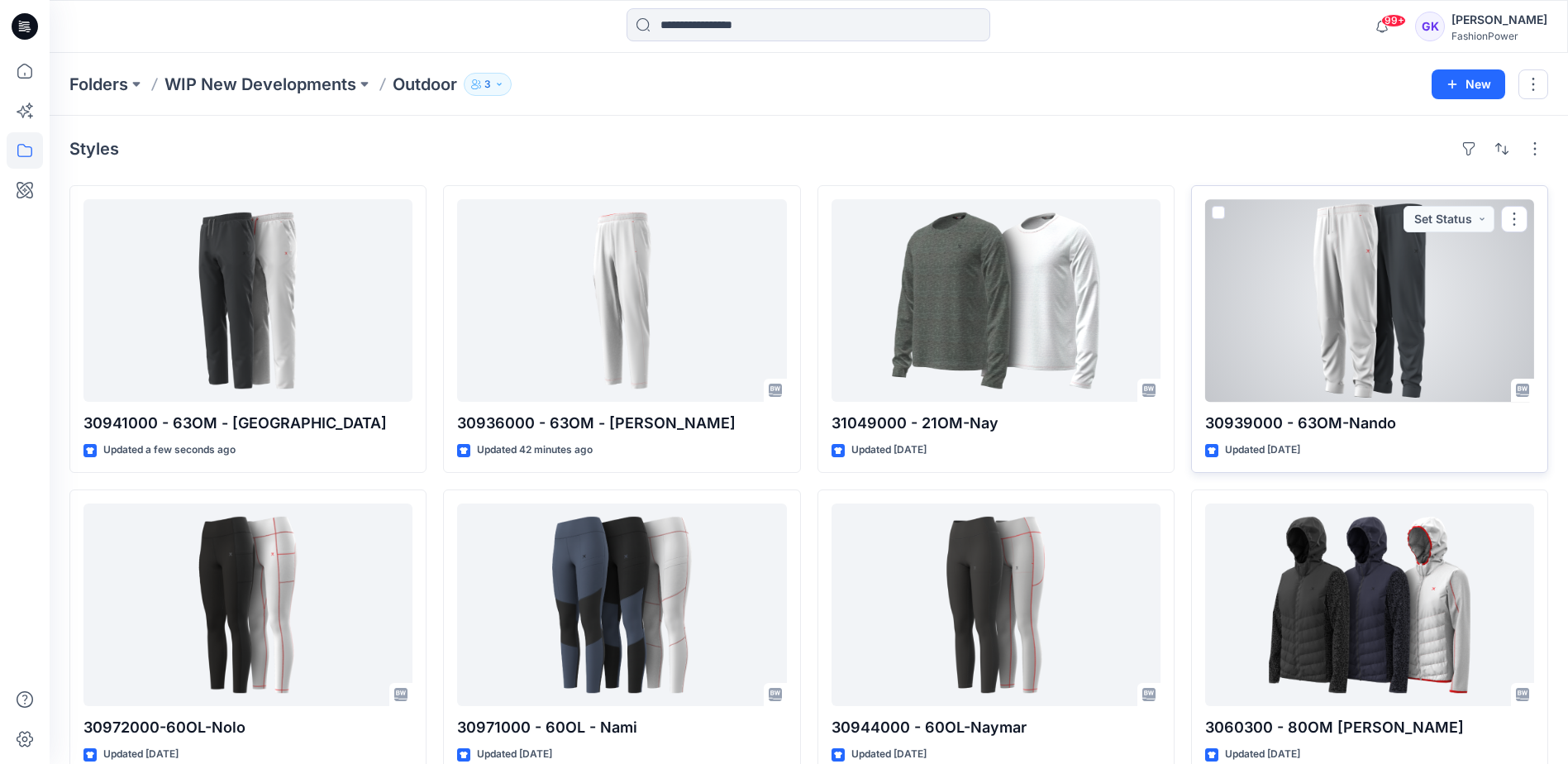
click at [1318, 248] on div at bounding box center [1369, 300] width 329 height 203
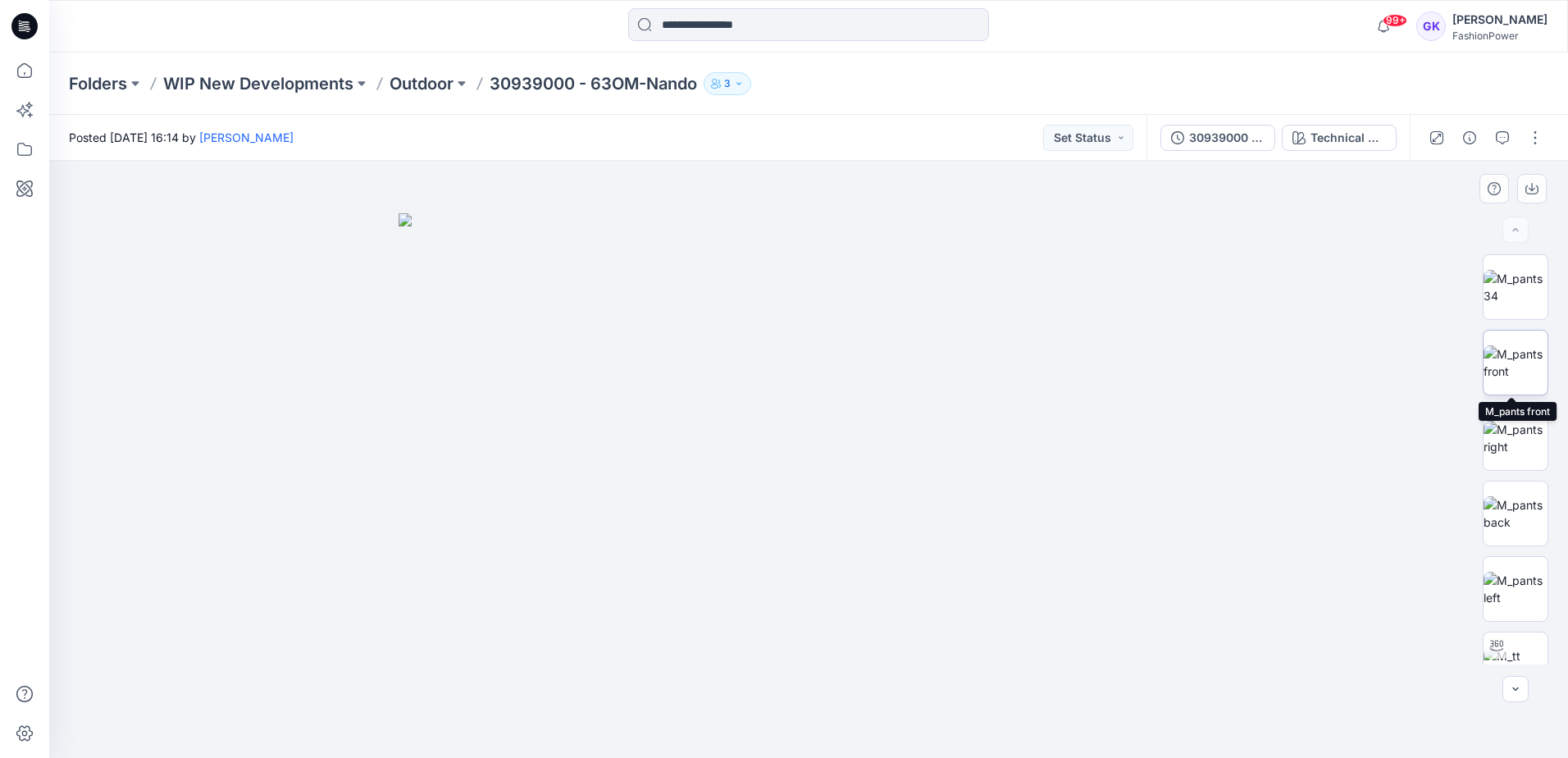
click at [1507, 362] on img at bounding box center [1515, 362] width 64 height 35
click at [305, 84] on p "WIP New Developments" at bounding box center [258, 84] width 190 height 23
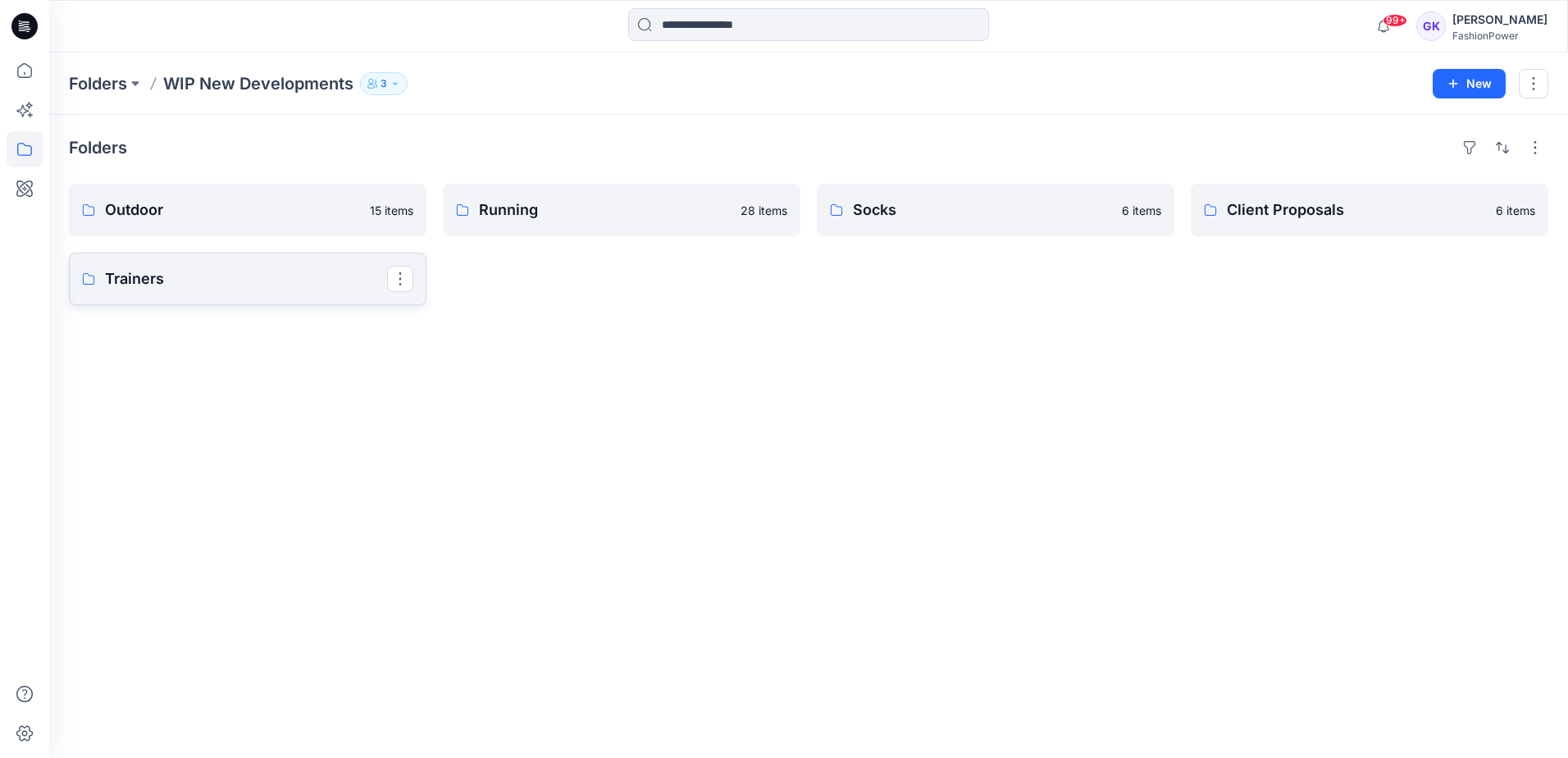
click at [215, 272] on p "Trainers" at bounding box center [246, 279] width 282 height 23
click at [1281, 232] on link "Client Proposals" at bounding box center [1369, 210] width 357 height 52
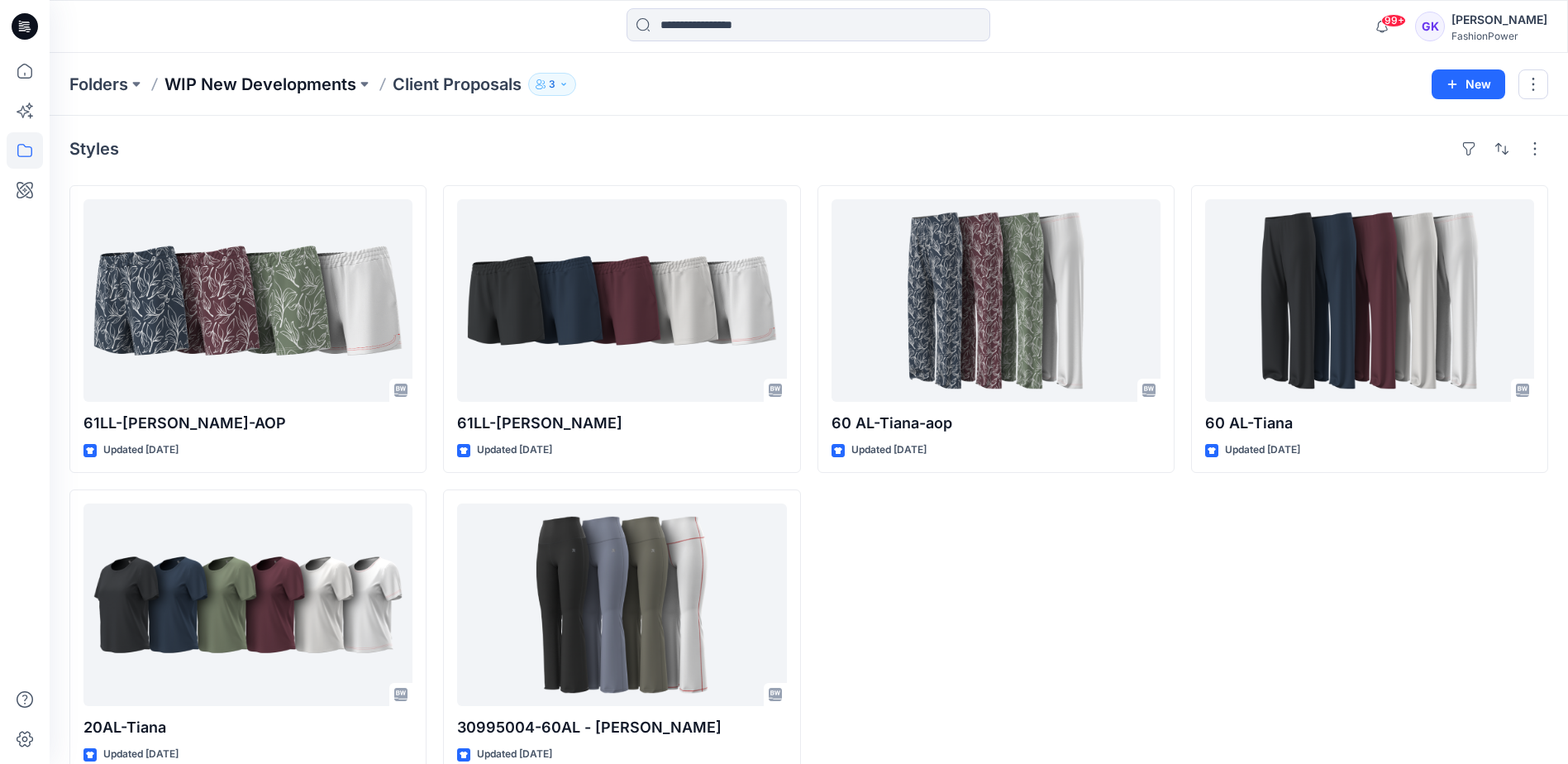
click at [300, 87] on p "WIP New Developments" at bounding box center [260, 84] width 191 height 23
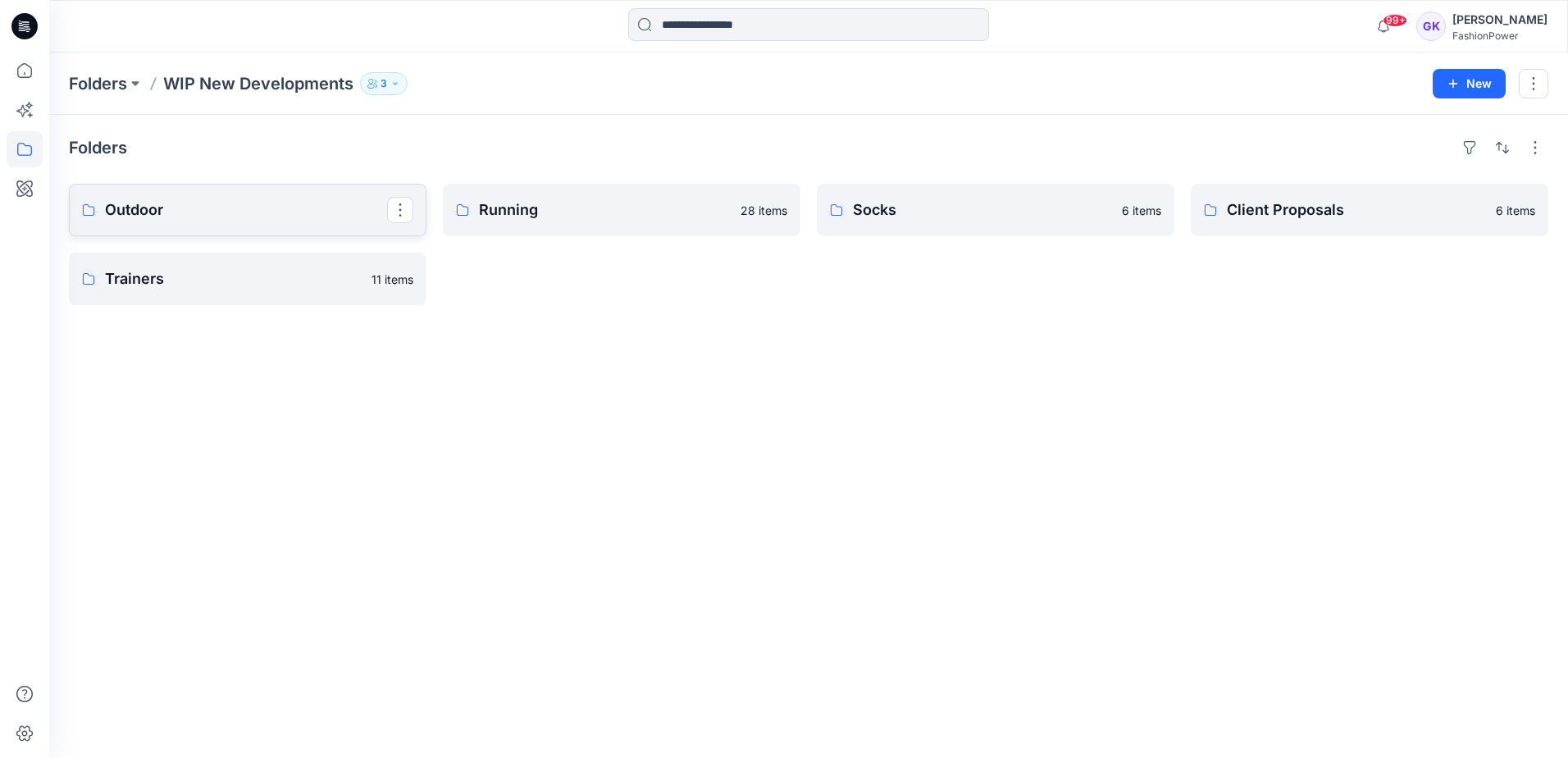
click at [247, 209] on p "Outdoor" at bounding box center [246, 210] width 282 height 23
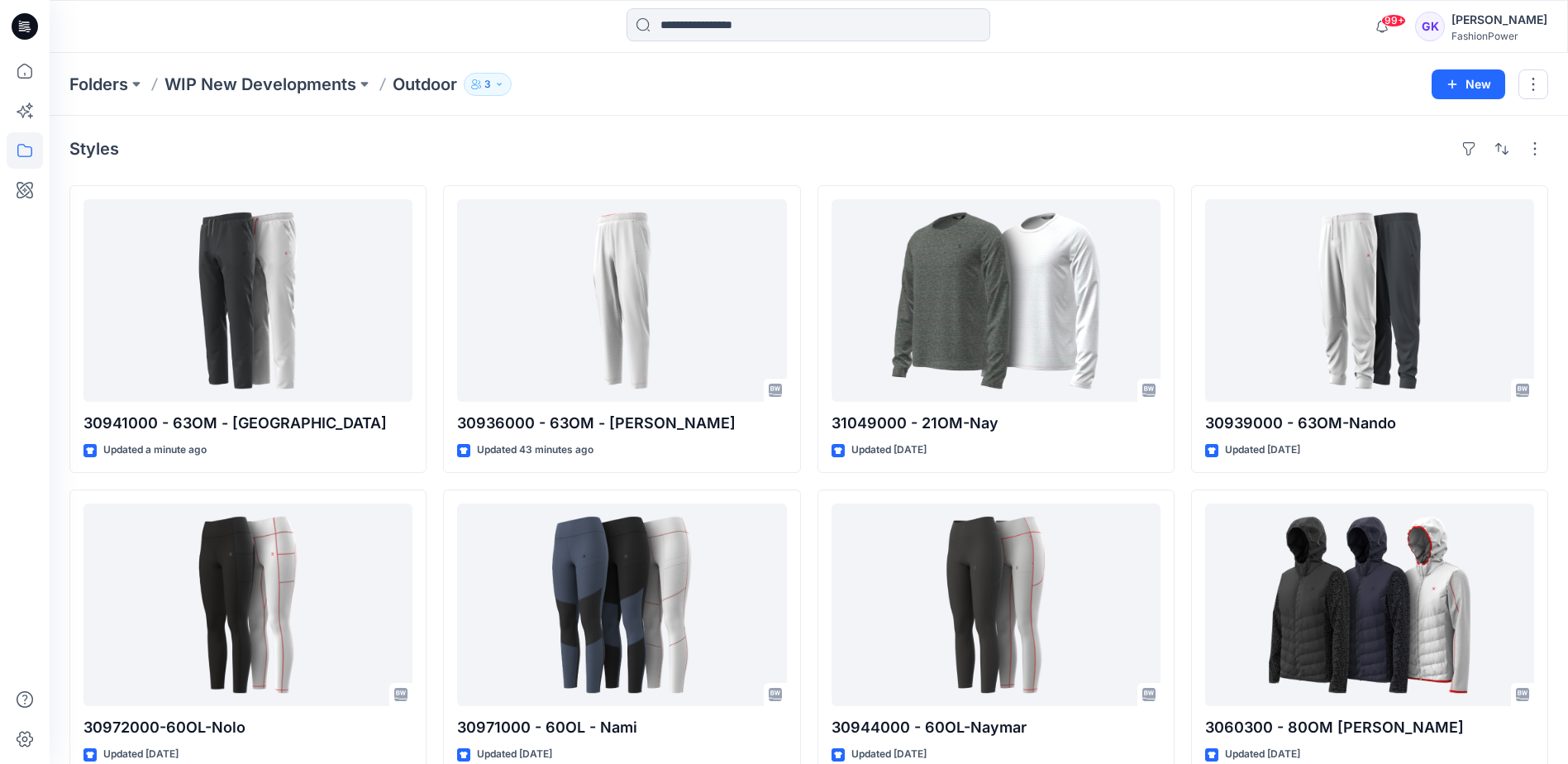
click at [560, 146] on div "Styles" at bounding box center [809, 148] width 1479 height 26
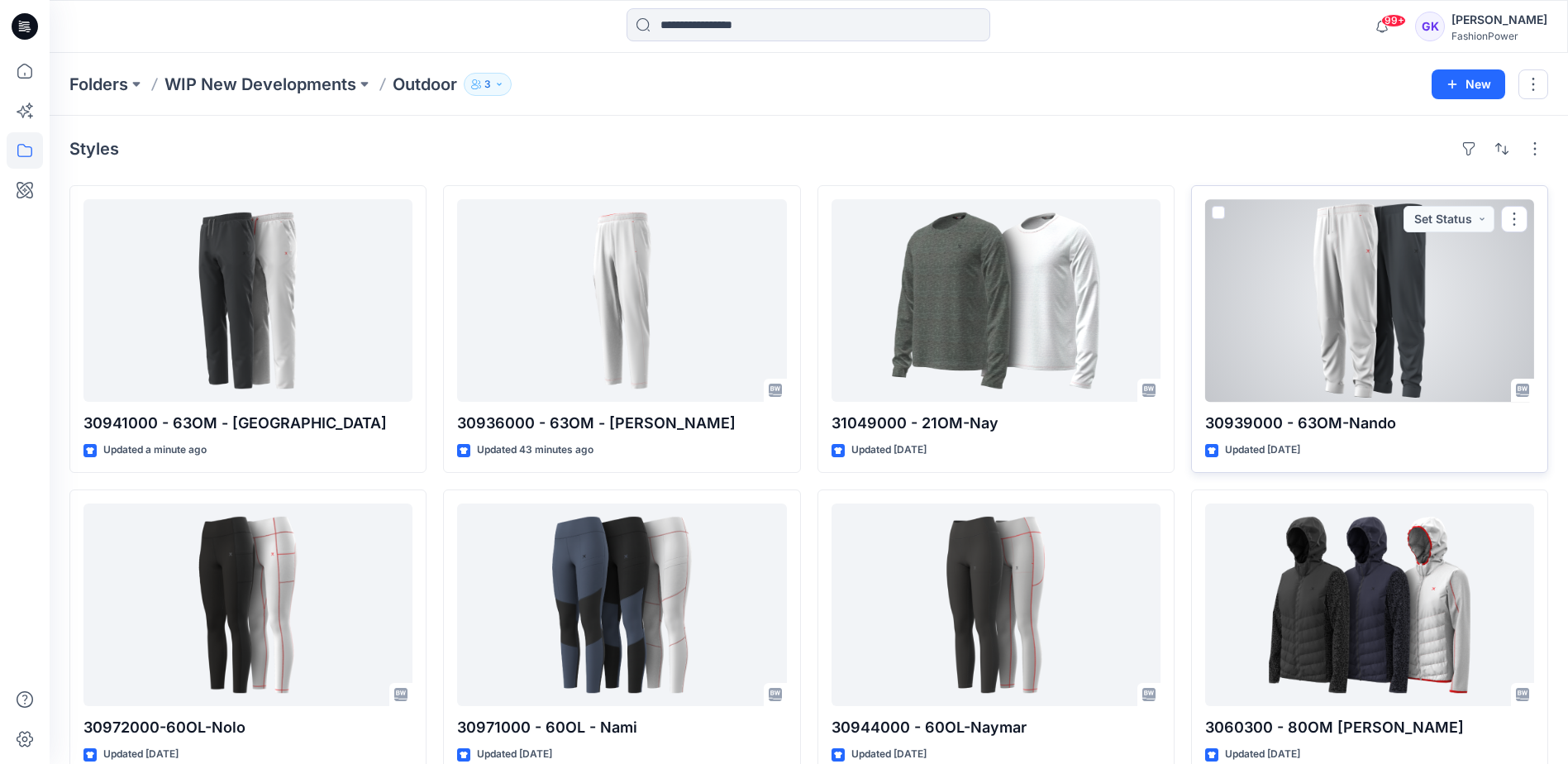
click at [1405, 316] on div at bounding box center [1369, 300] width 329 height 203
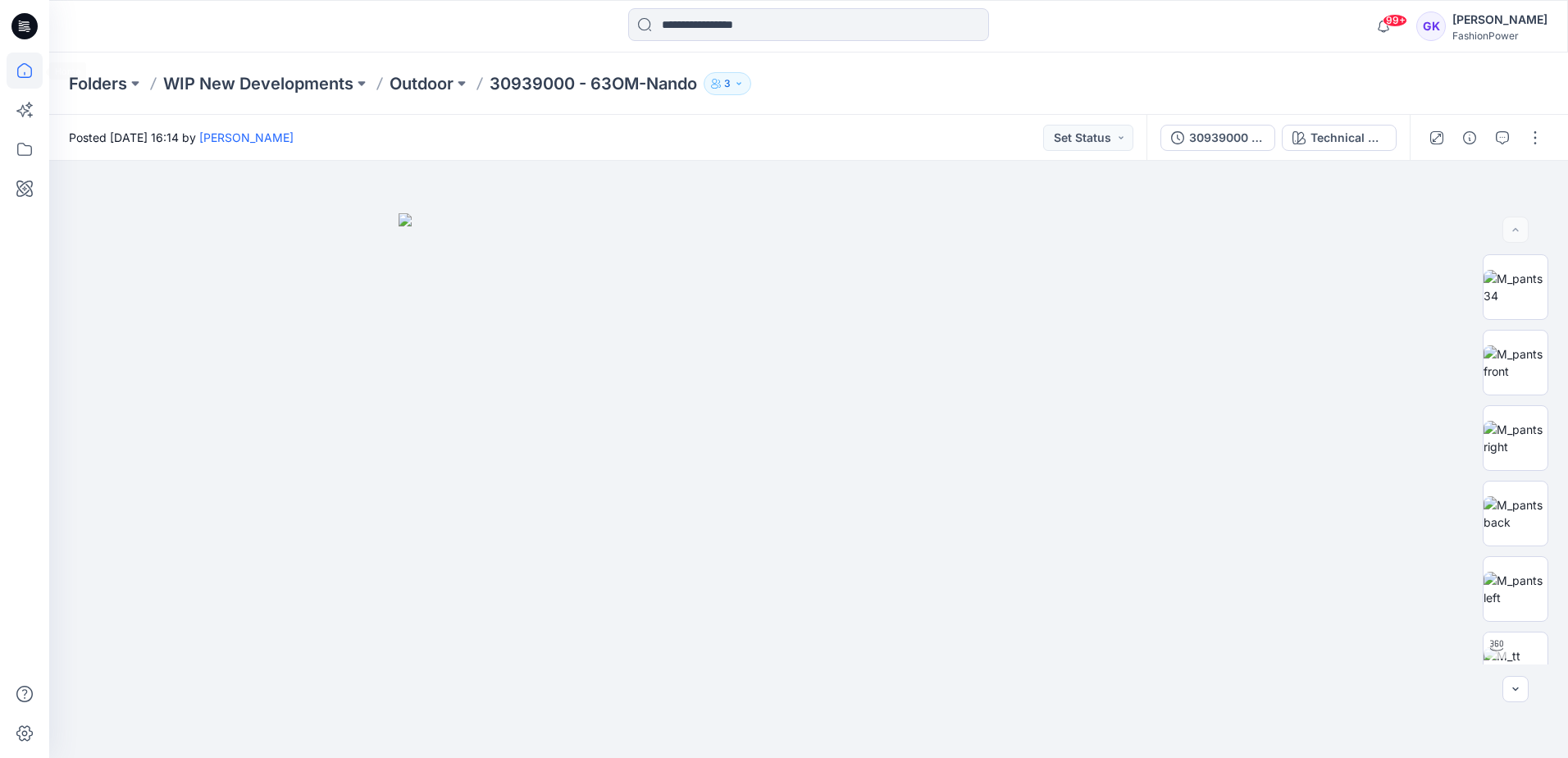
click at [32, 64] on icon at bounding box center [24, 70] width 36 height 36
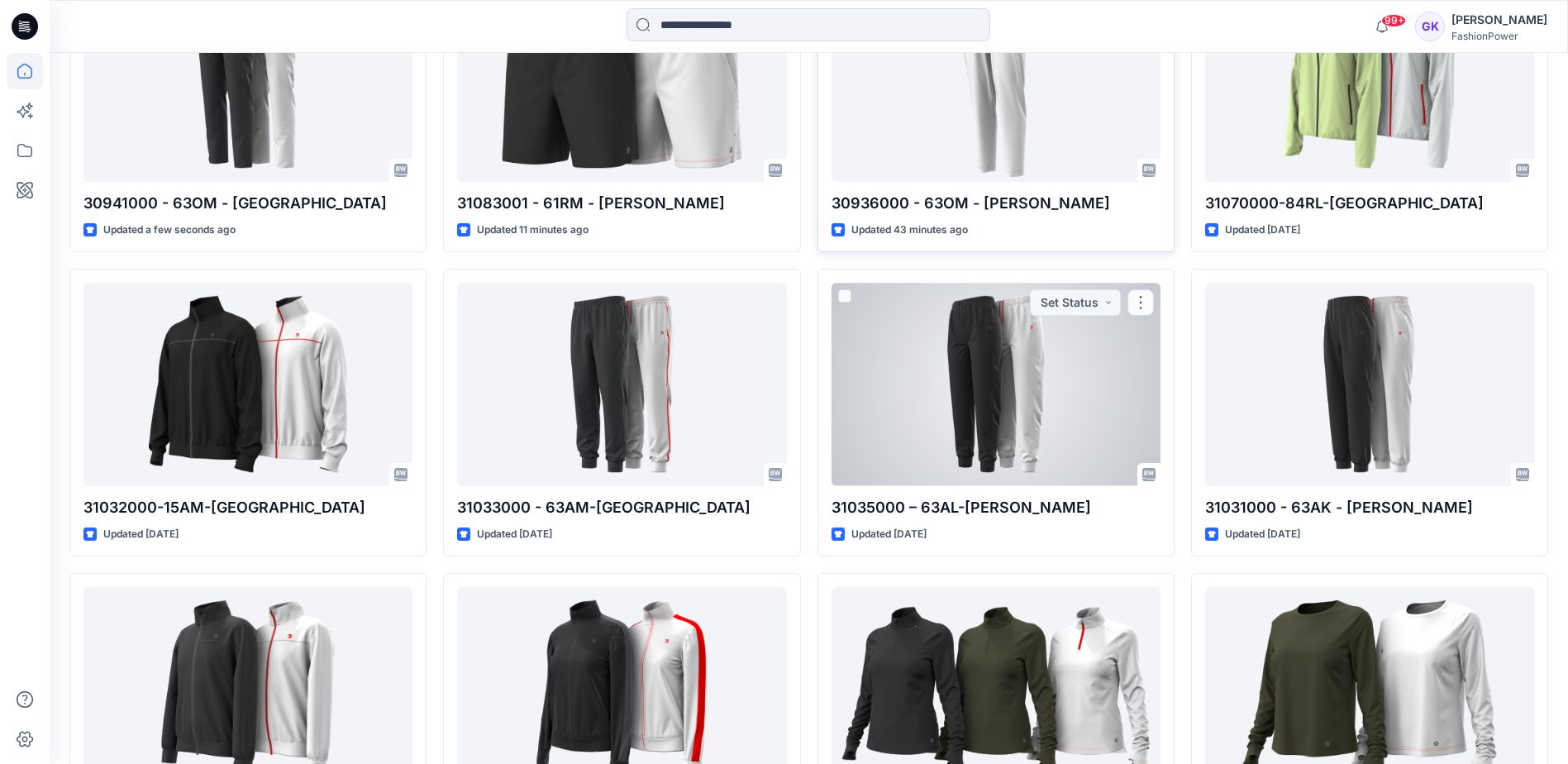
scroll to position [579, 0]
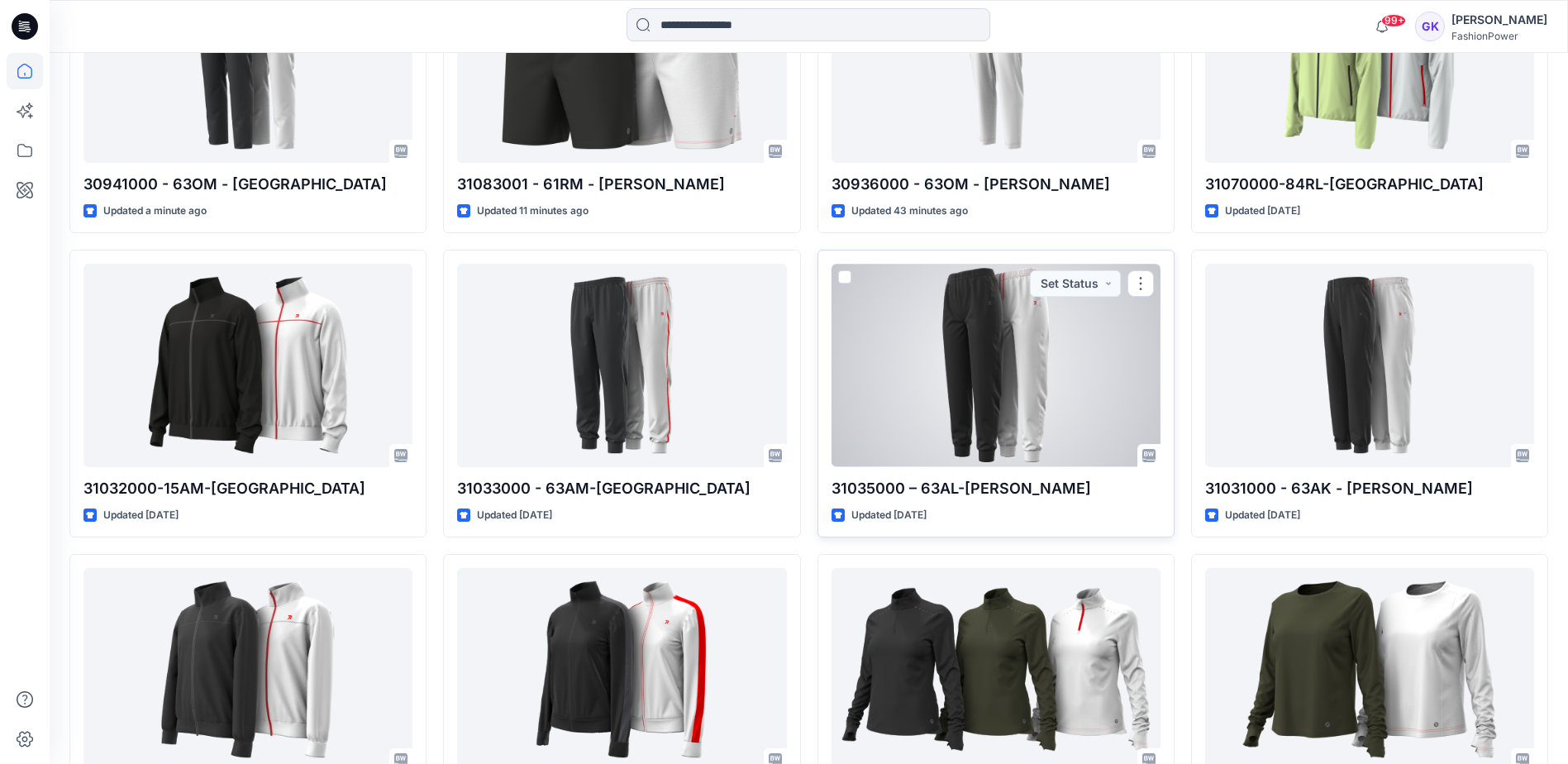
click at [1015, 372] on div at bounding box center [996, 364] width 329 height 203
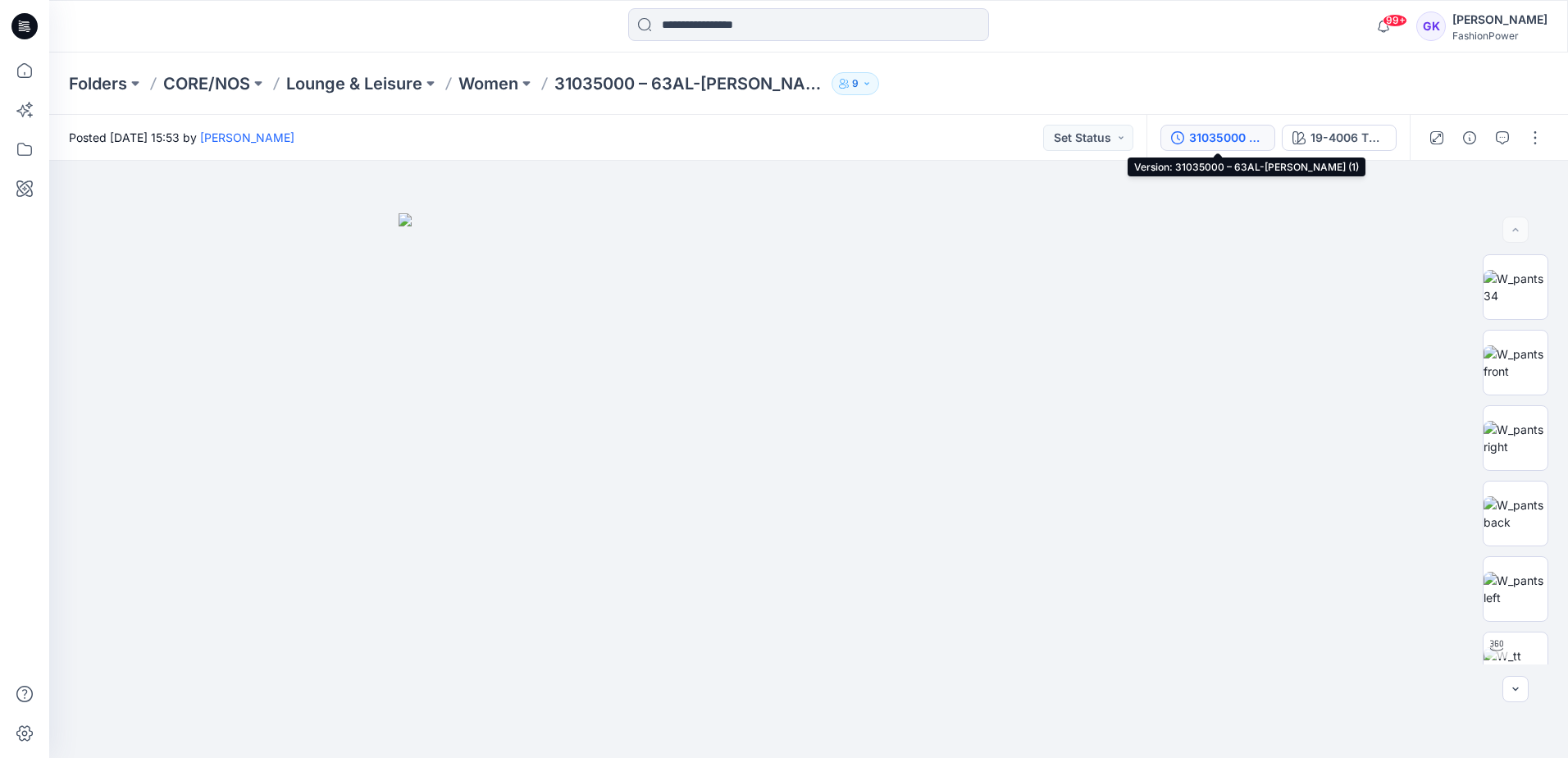
click at [1208, 136] on div "31035000 – 63AL-[PERSON_NAME] (1)" at bounding box center [1227, 138] width 76 height 18
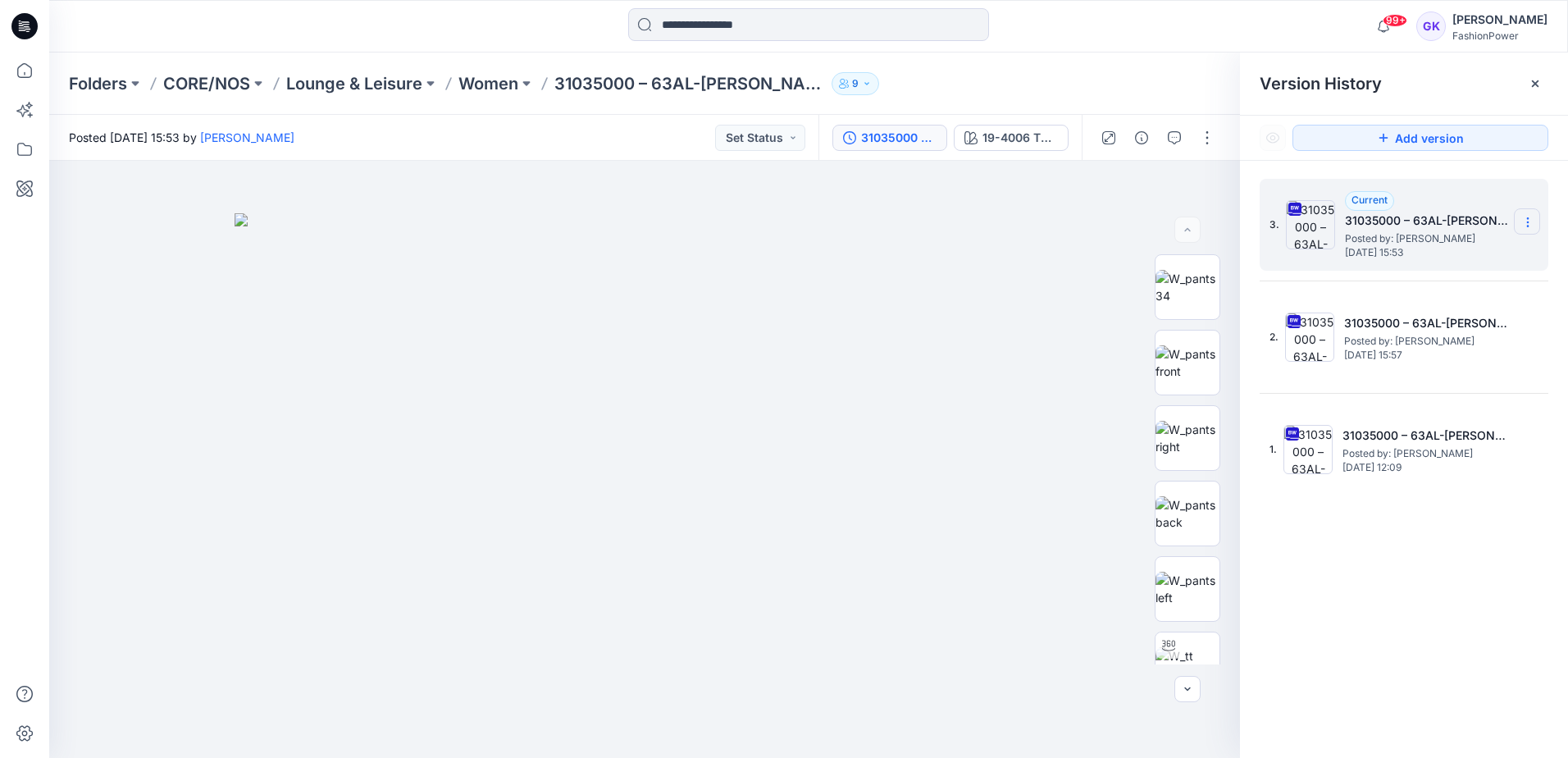
click at [1531, 220] on icon at bounding box center [1527, 222] width 13 height 13
click at [1429, 254] on span "Download Source BW File" at bounding box center [1444, 254] width 138 height 20
click at [20, 62] on icon at bounding box center [24, 70] width 36 height 36
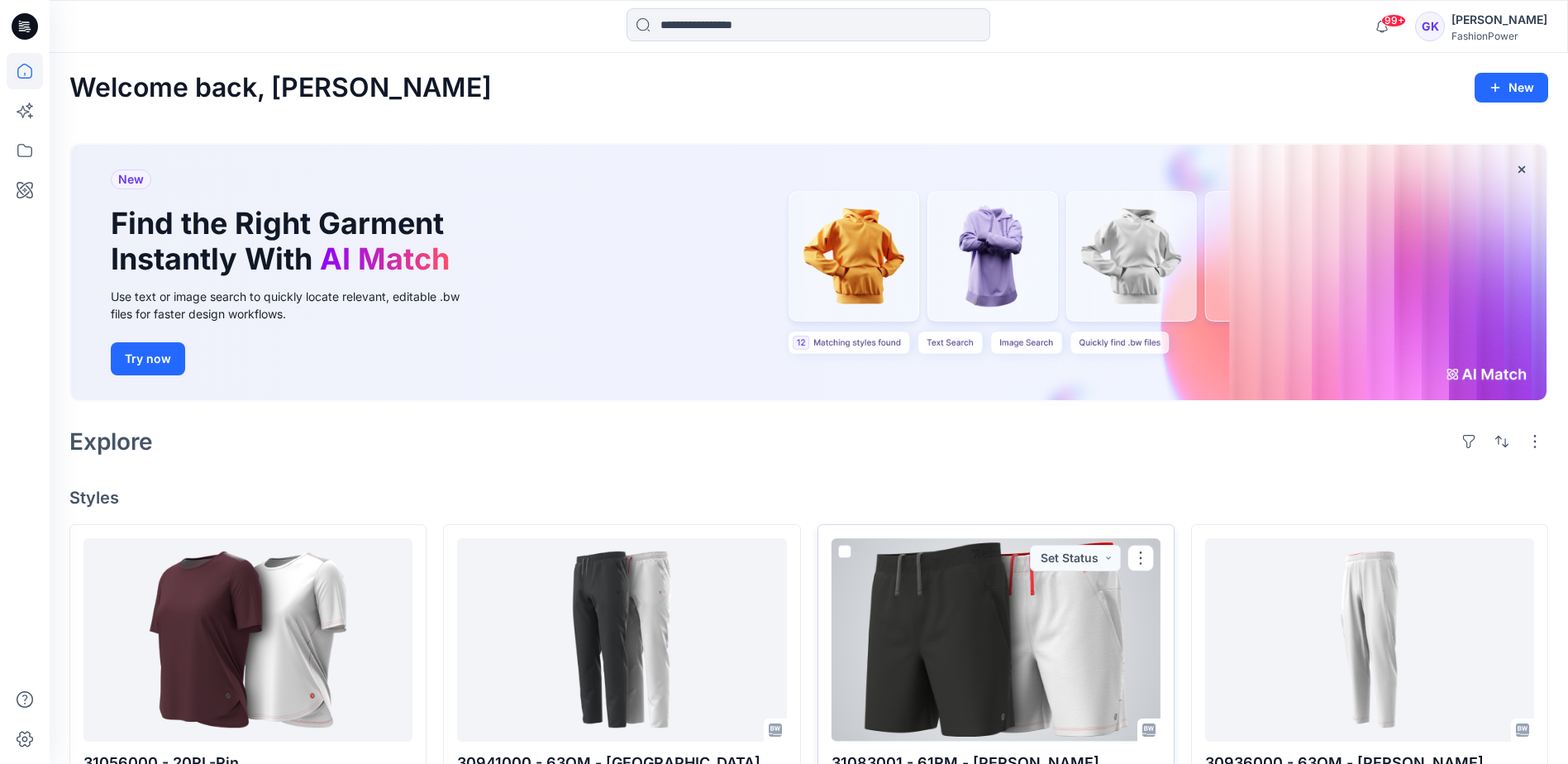
click at [1104, 638] on div at bounding box center [996, 639] width 329 height 203
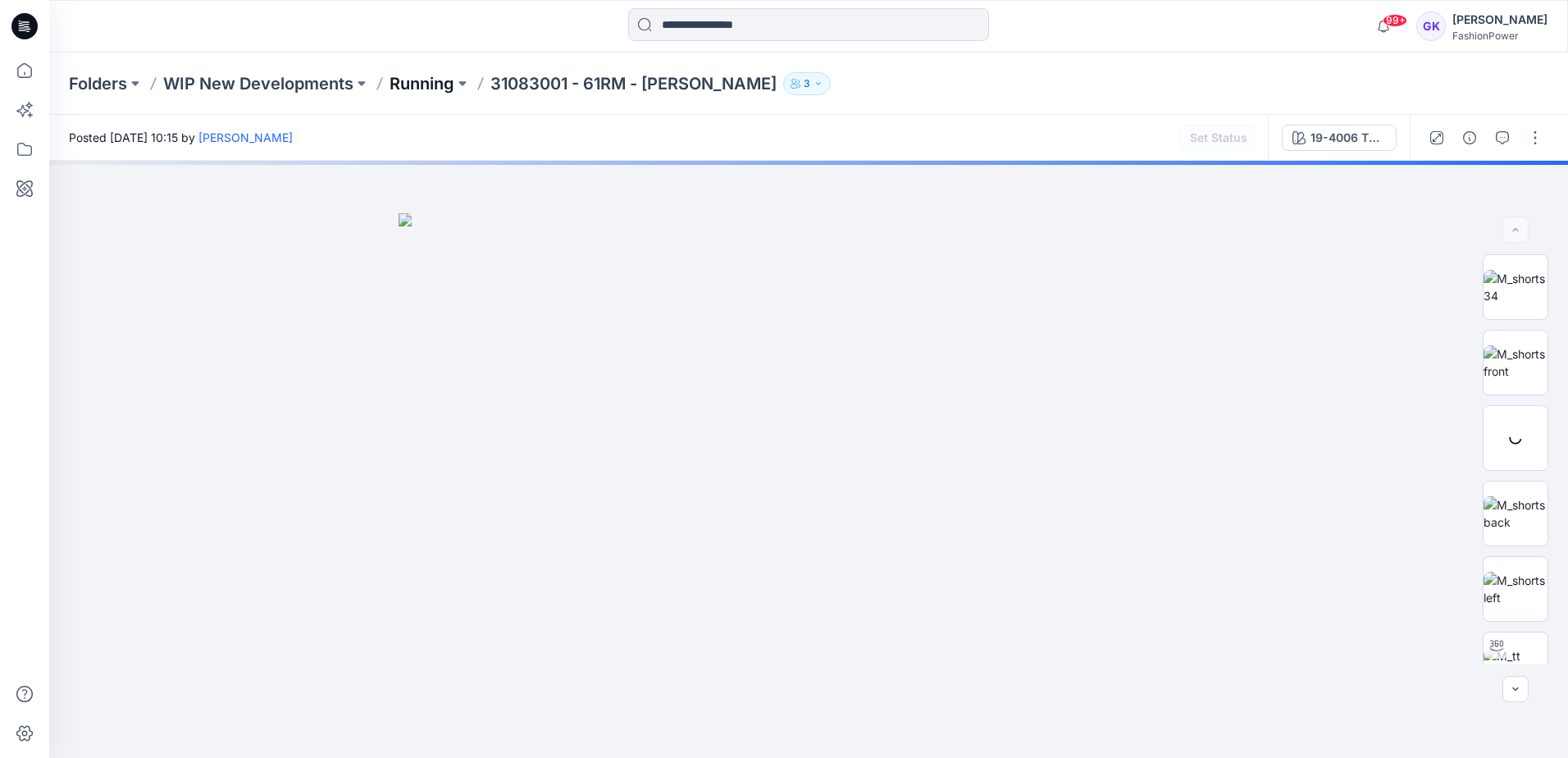
click at [406, 85] on p "Running" at bounding box center [422, 84] width 64 height 23
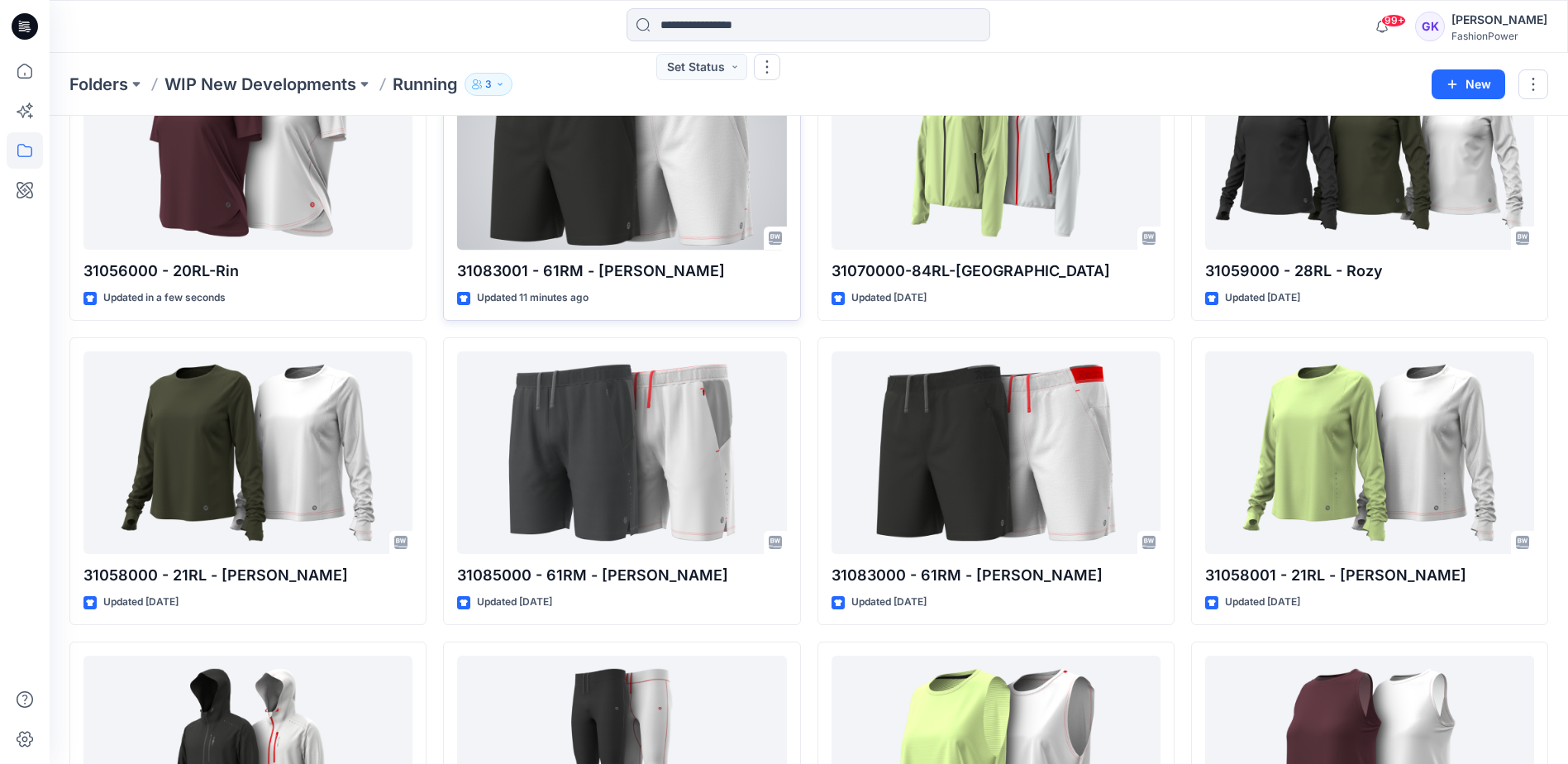
scroll to position [248, 0]
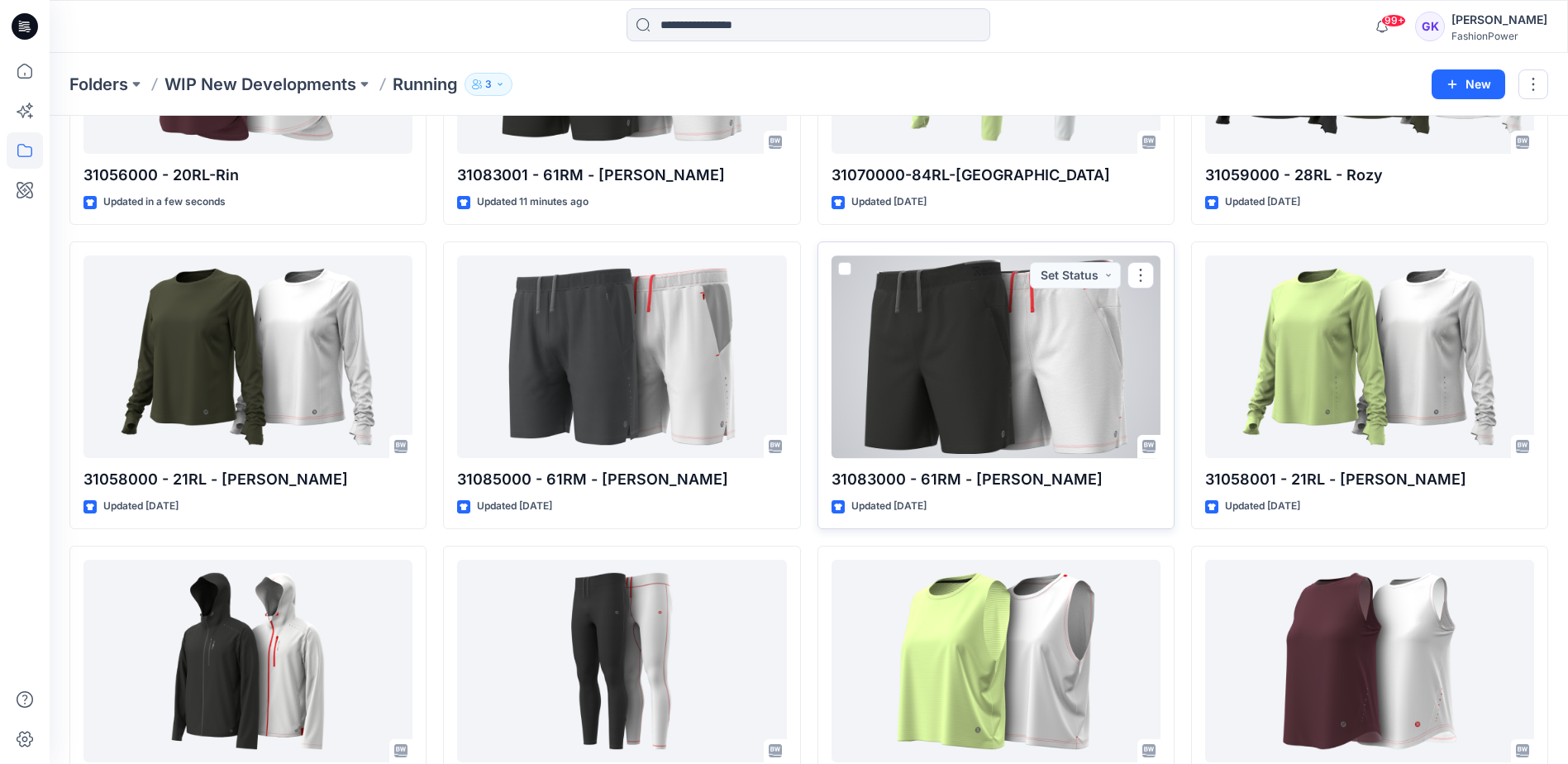
click at [1008, 330] on div at bounding box center [996, 357] width 329 height 203
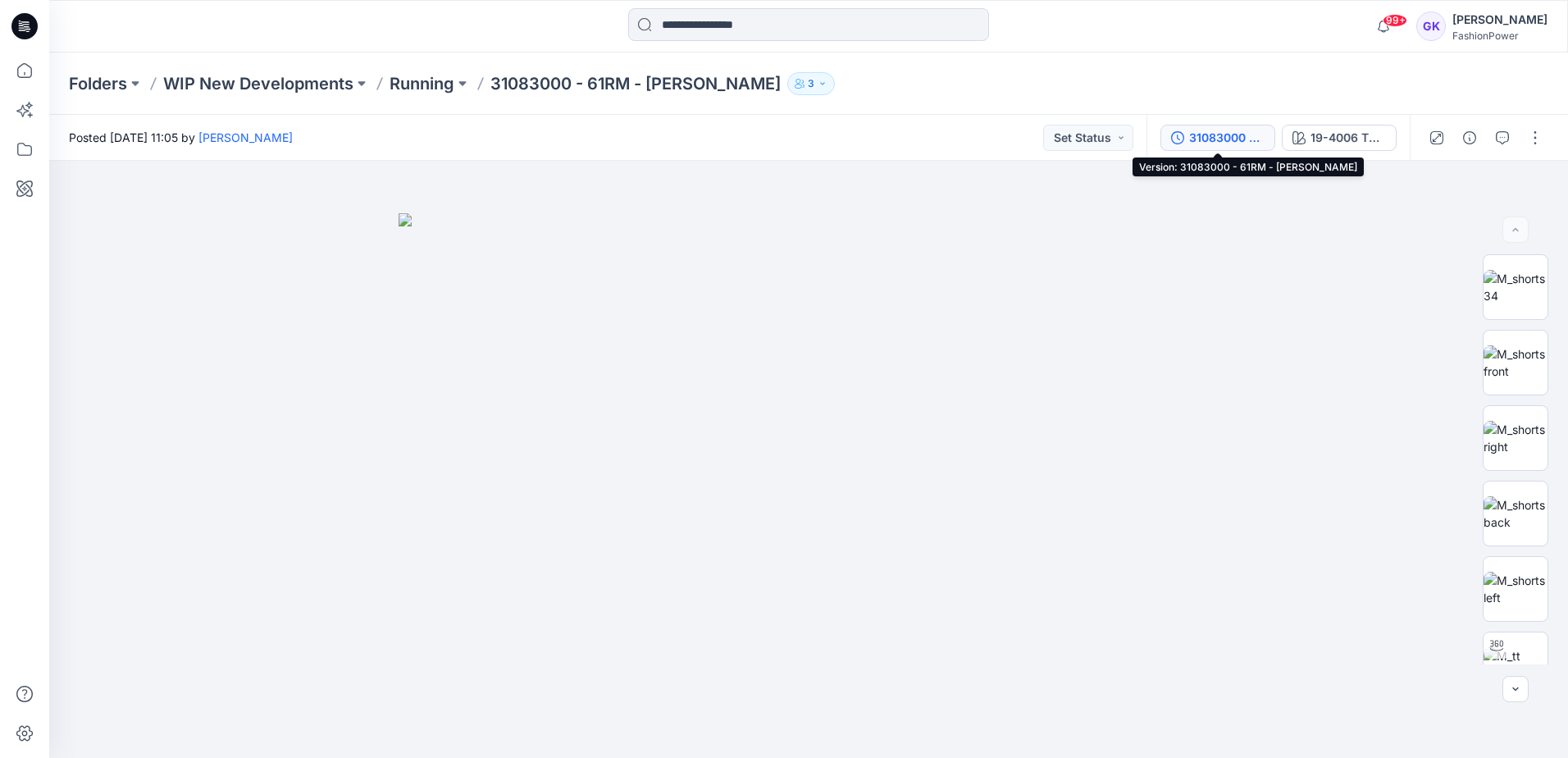
click at [1258, 139] on div "31083000 - 61RM - [PERSON_NAME]" at bounding box center [1227, 138] width 76 height 18
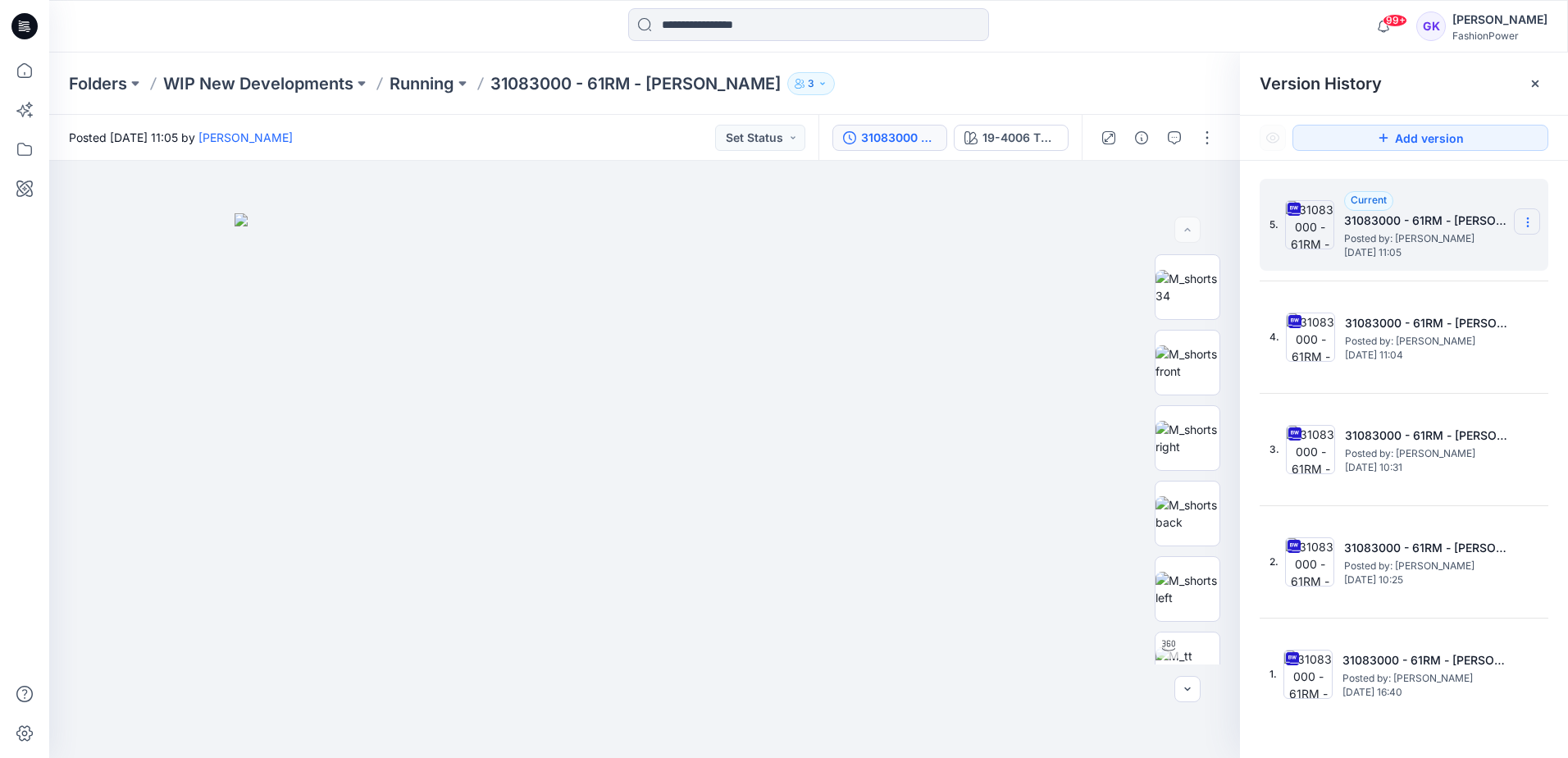
click at [1532, 221] on icon at bounding box center [1527, 222] width 13 height 13
click at [1458, 257] on span "Download Source BW File" at bounding box center [1444, 254] width 138 height 20
click at [397, 91] on p "Running" at bounding box center [422, 84] width 64 height 23
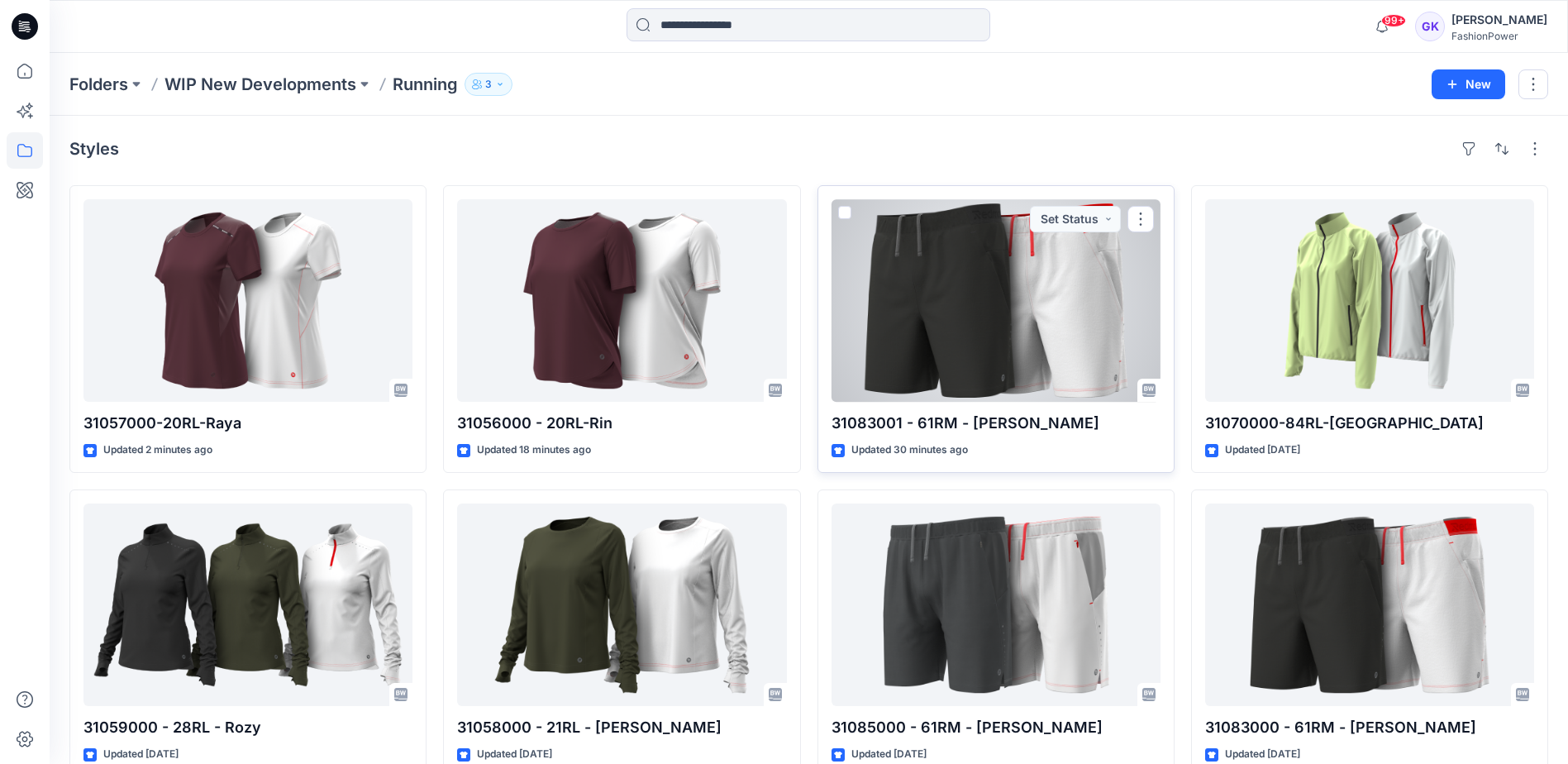
click at [945, 310] on div at bounding box center [996, 300] width 329 height 203
